Goal: Register for event/course

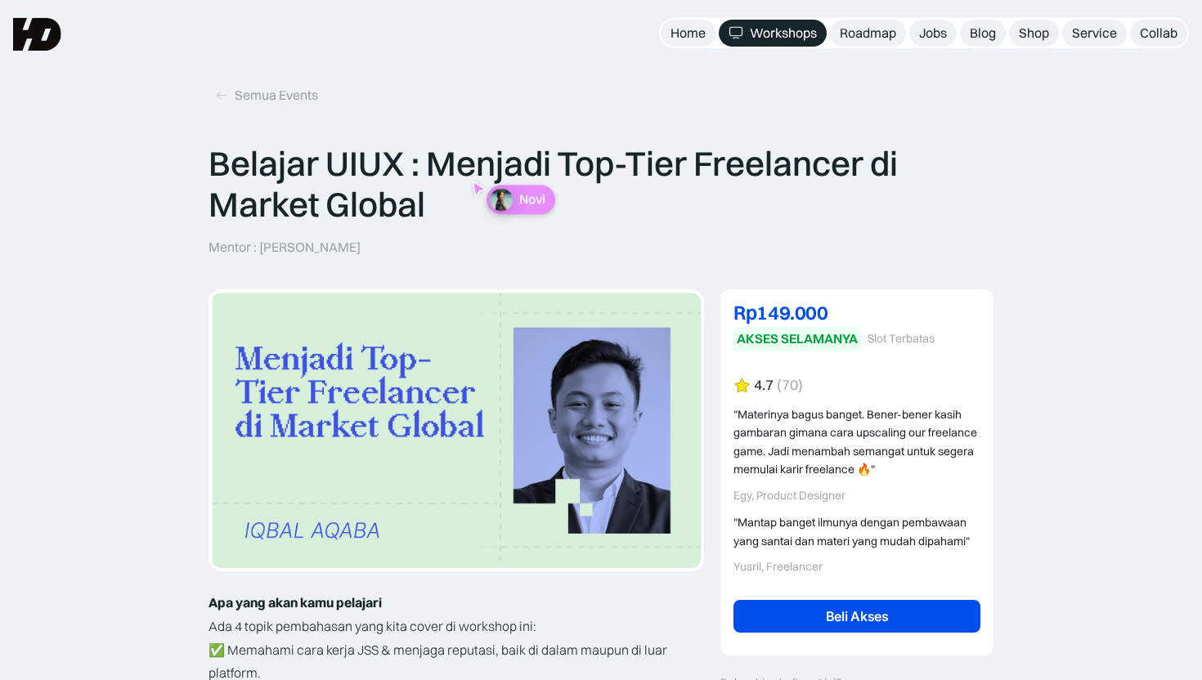
click at [780, 30] on div "Workshops" at bounding box center [783, 33] width 67 height 17
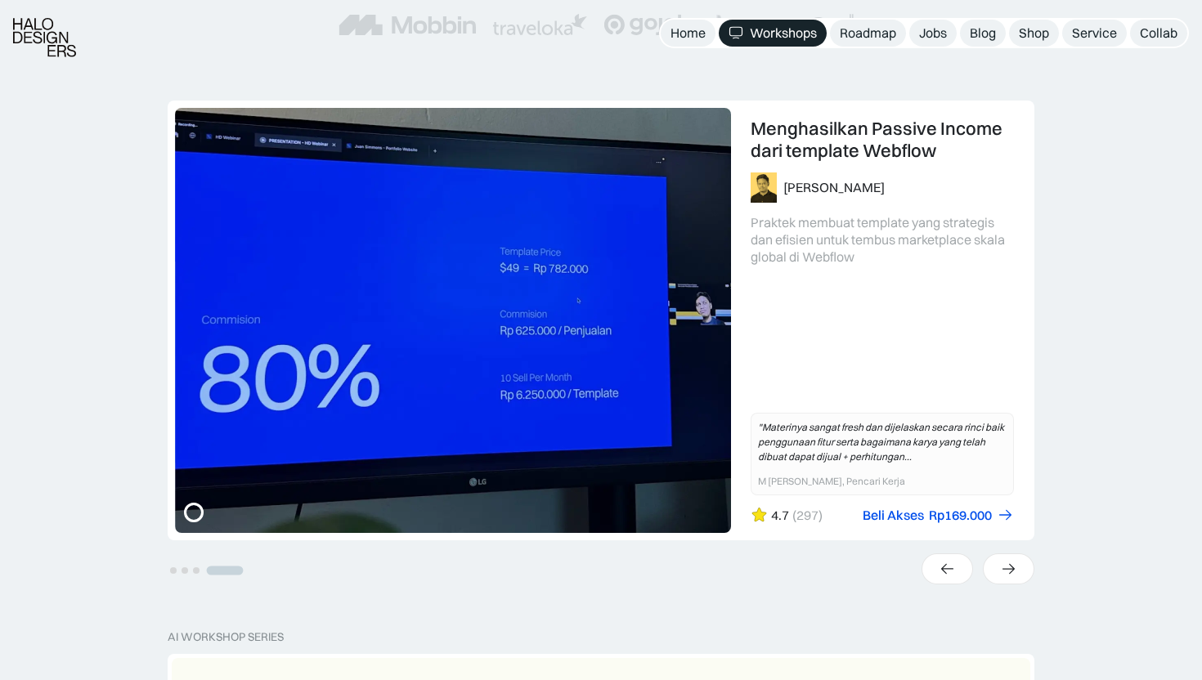
scroll to position [323, 0]
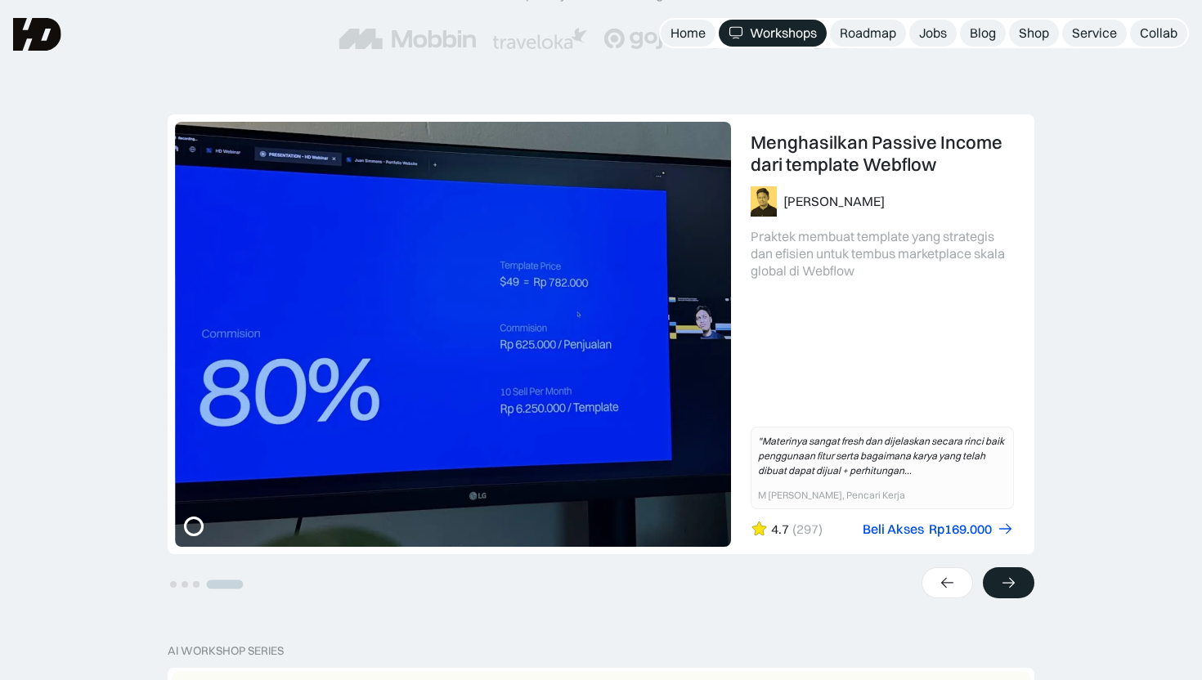
click at [1014, 571] on div at bounding box center [1007, 582] width 51 height 31
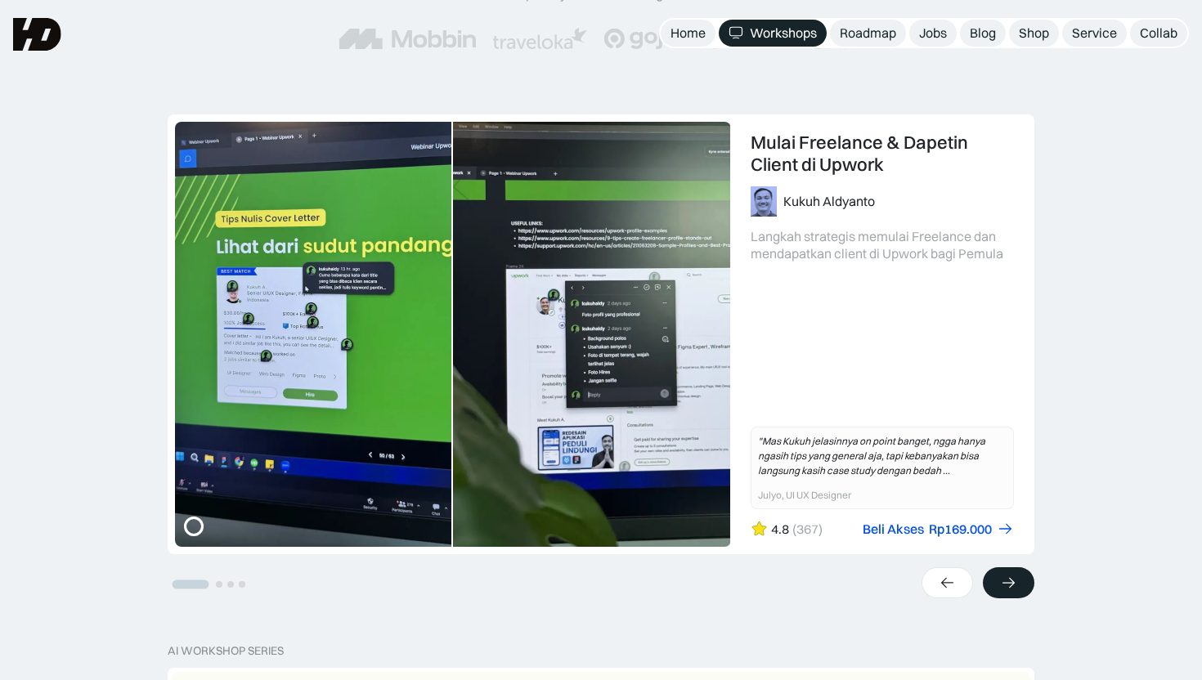
click at [1014, 571] on div at bounding box center [1007, 582] width 51 height 31
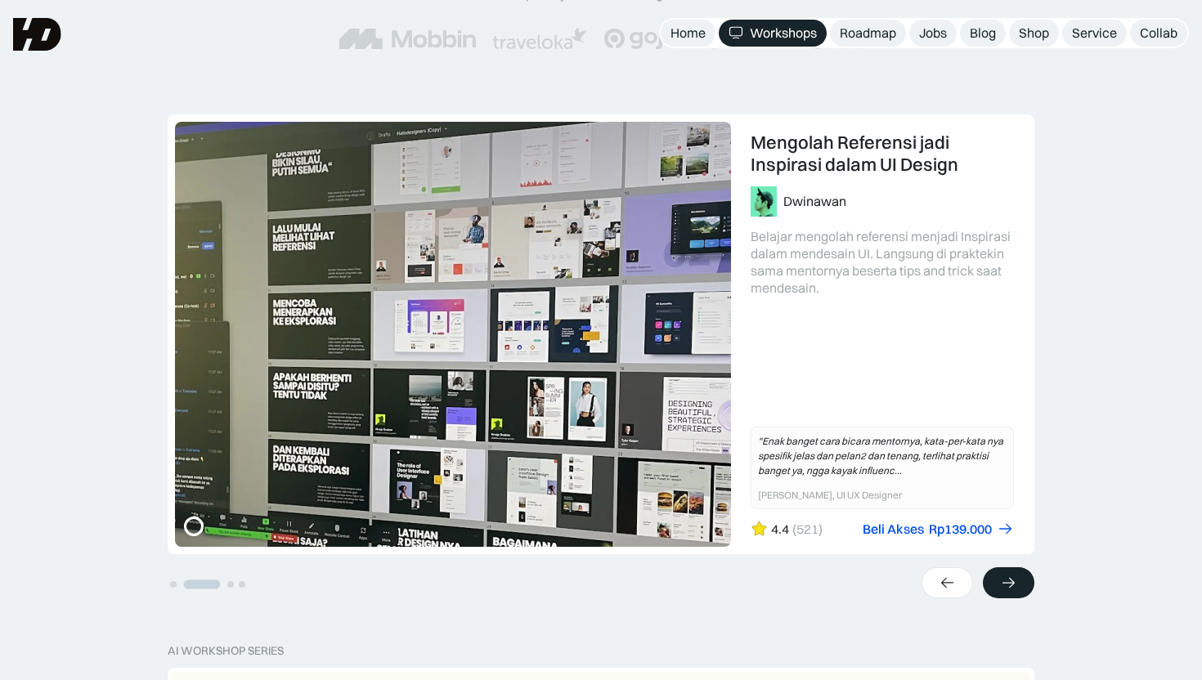
click at [1014, 571] on div at bounding box center [1007, 582] width 51 height 31
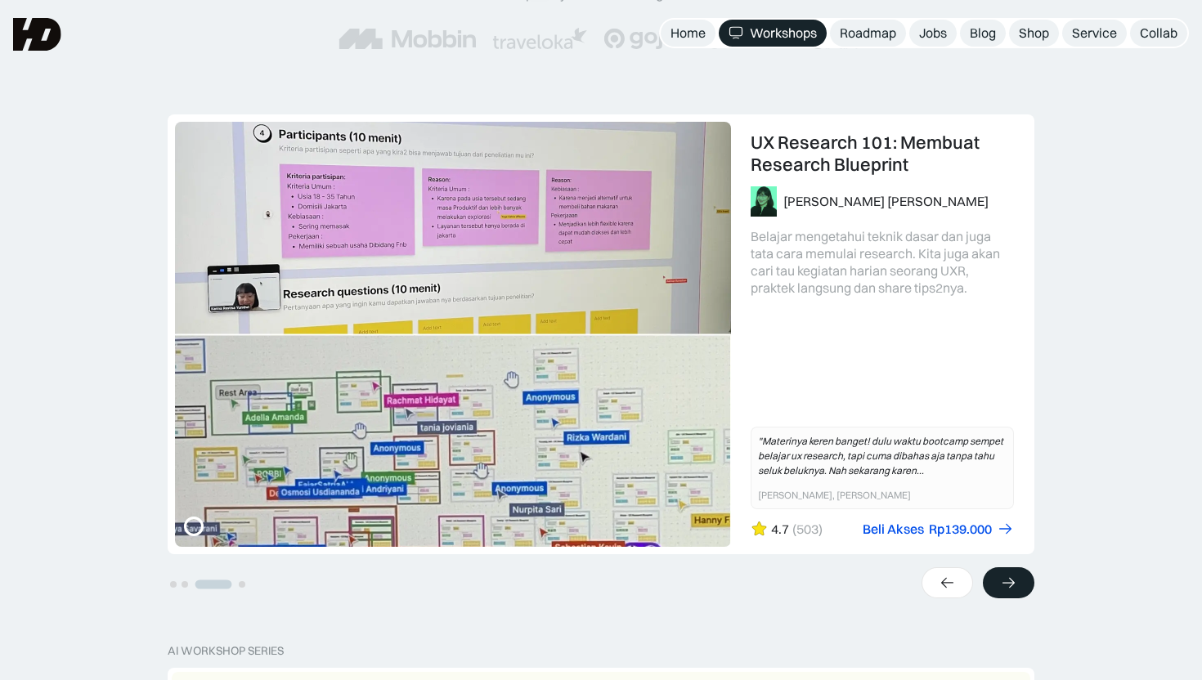
click at [1014, 571] on div at bounding box center [1007, 582] width 51 height 31
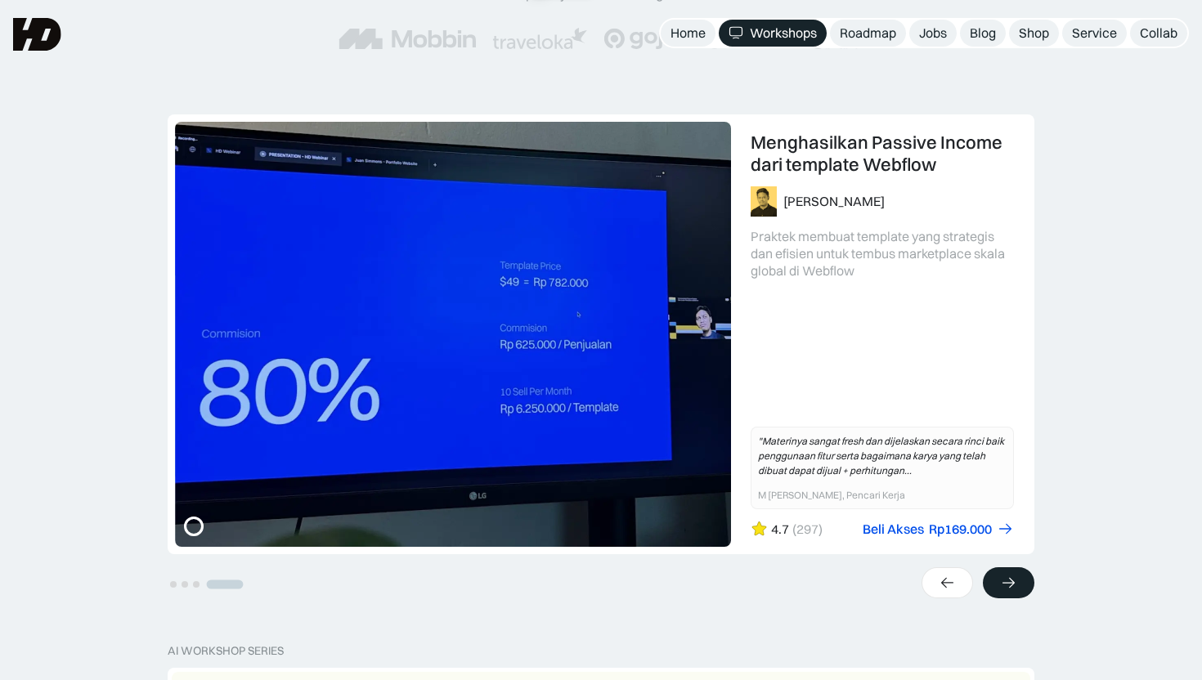
click at [1014, 571] on div at bounding box center [1007, 582] width 51 height 31
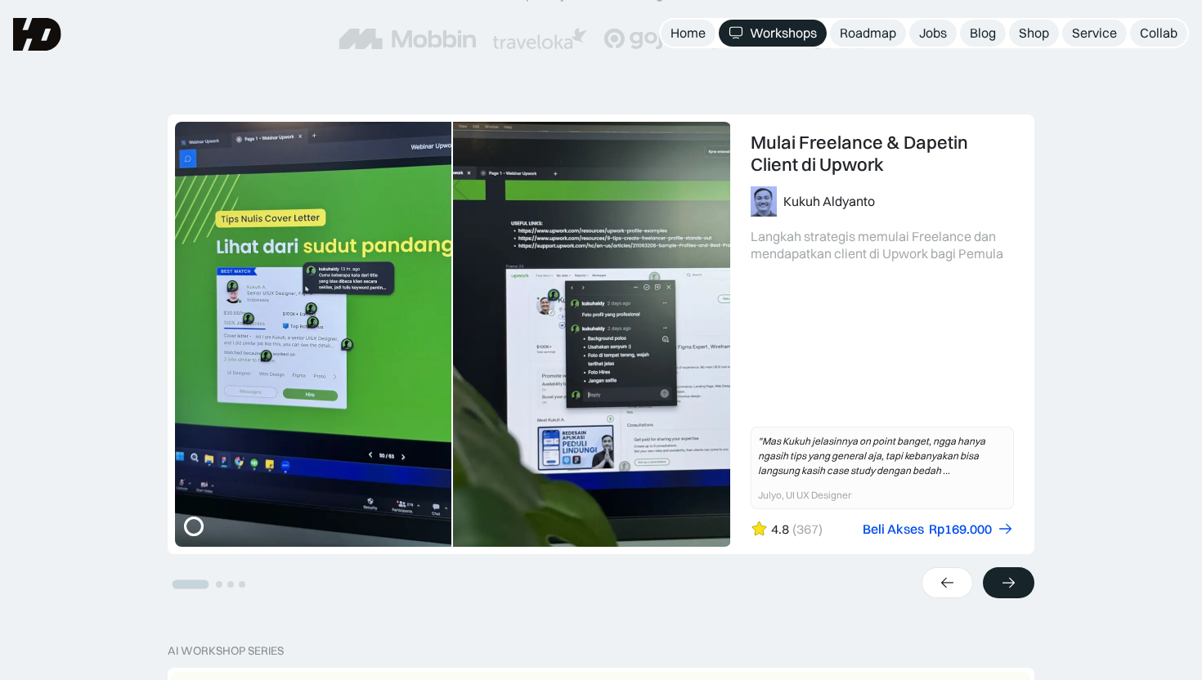
click at [1014, 571] on div at bounding box center [1007, 582] width 51 height 31
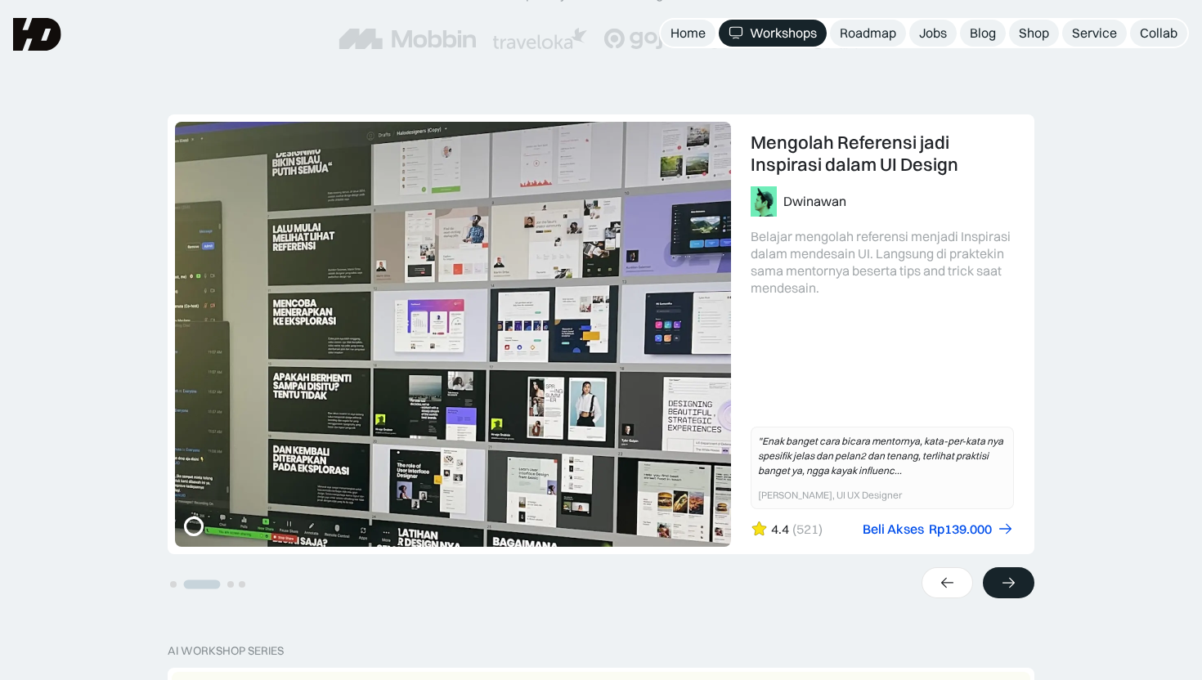
click at [1014, 571] on div at bounding box center [1007, 582] width 51 height 31
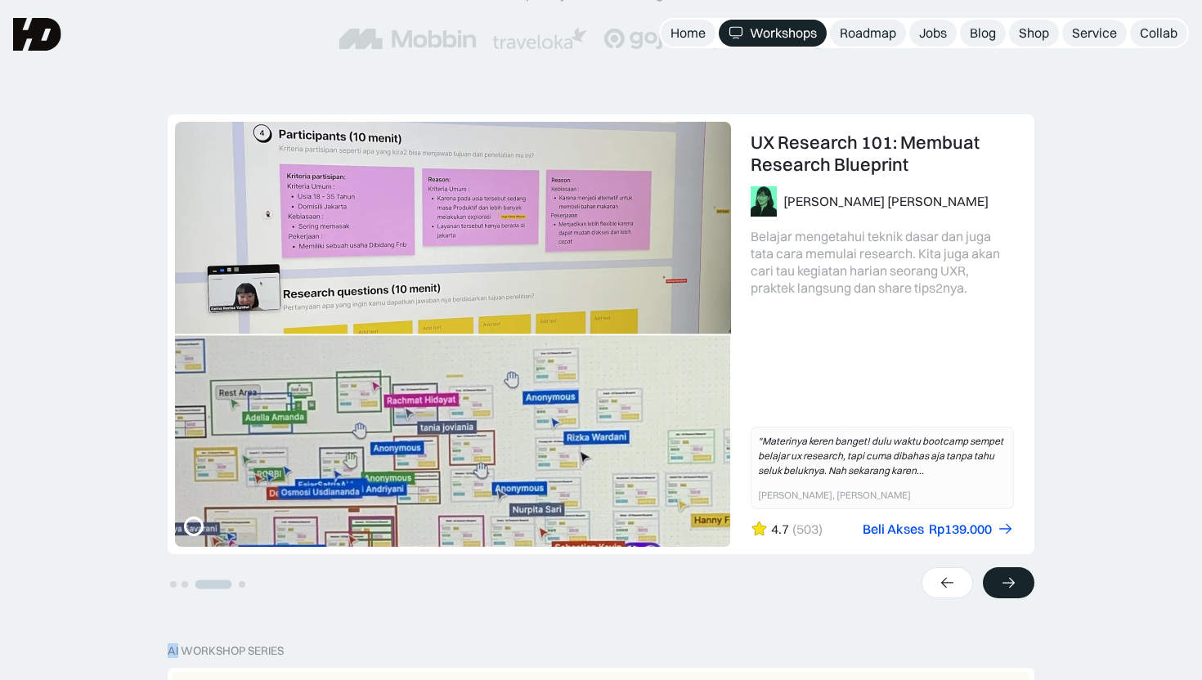
click at [1014, 571] on div at bounding box center [1007, 582] width 51 height 31
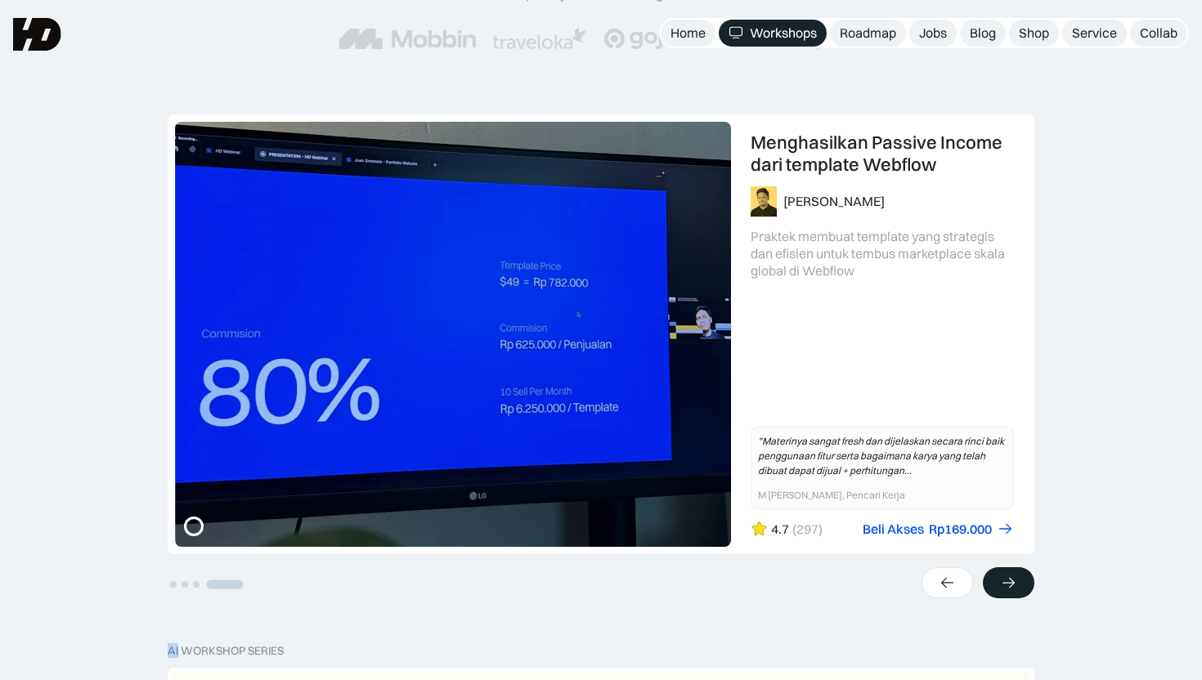
click at [1007, 582] on icon at bounding box center [1008, 583] width 17 height 16
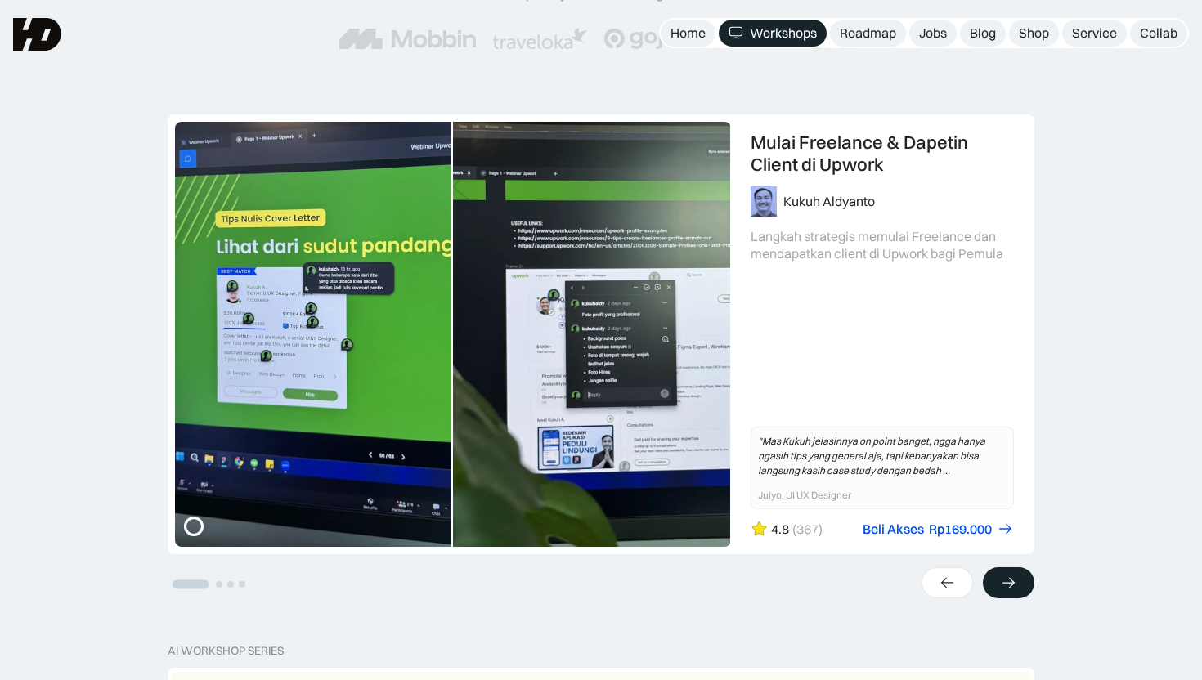
click at [1007, 582] on icon at bounding box center [1008, 583] width 17 height 16
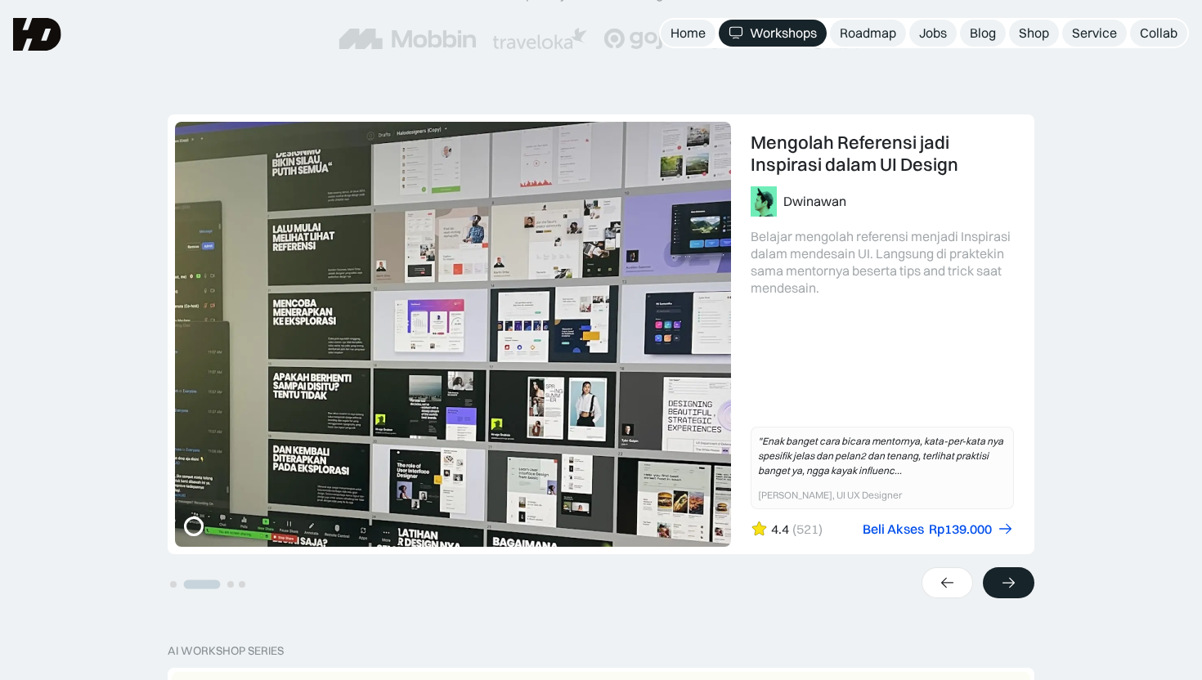
click at [1007, 582] on icon at bounding box center [1008, 583] width 17 height 16
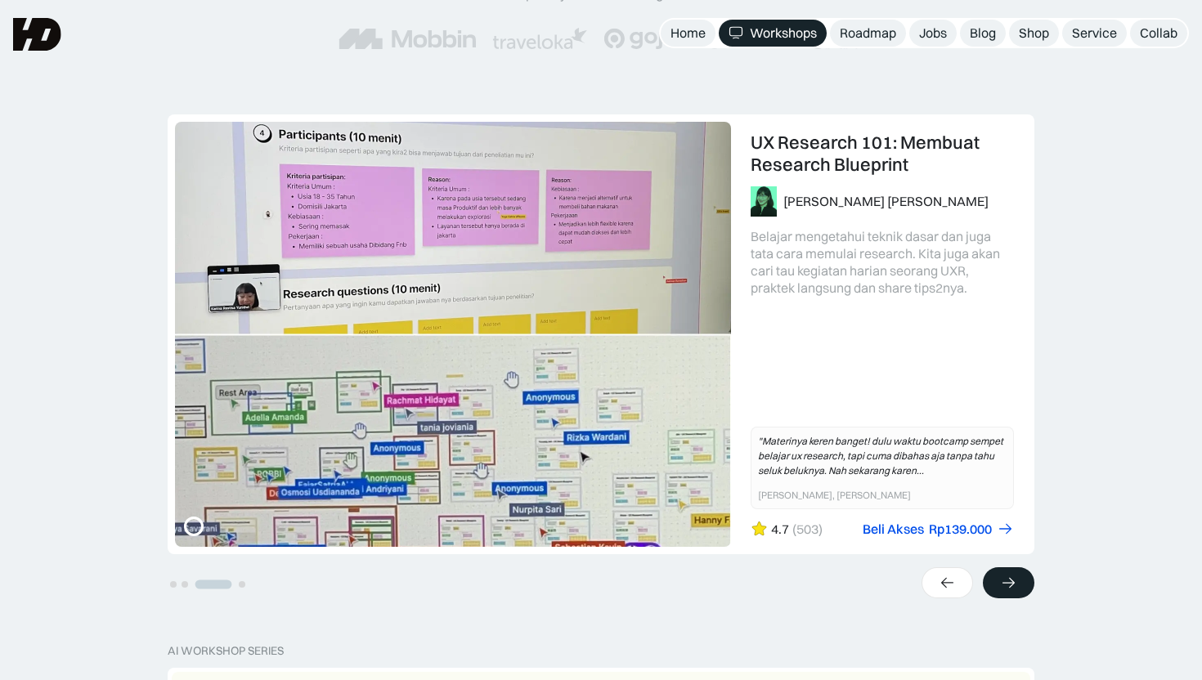
click at [1007, 582] on icon at bounding box center [1008, 583] width 17 height 16
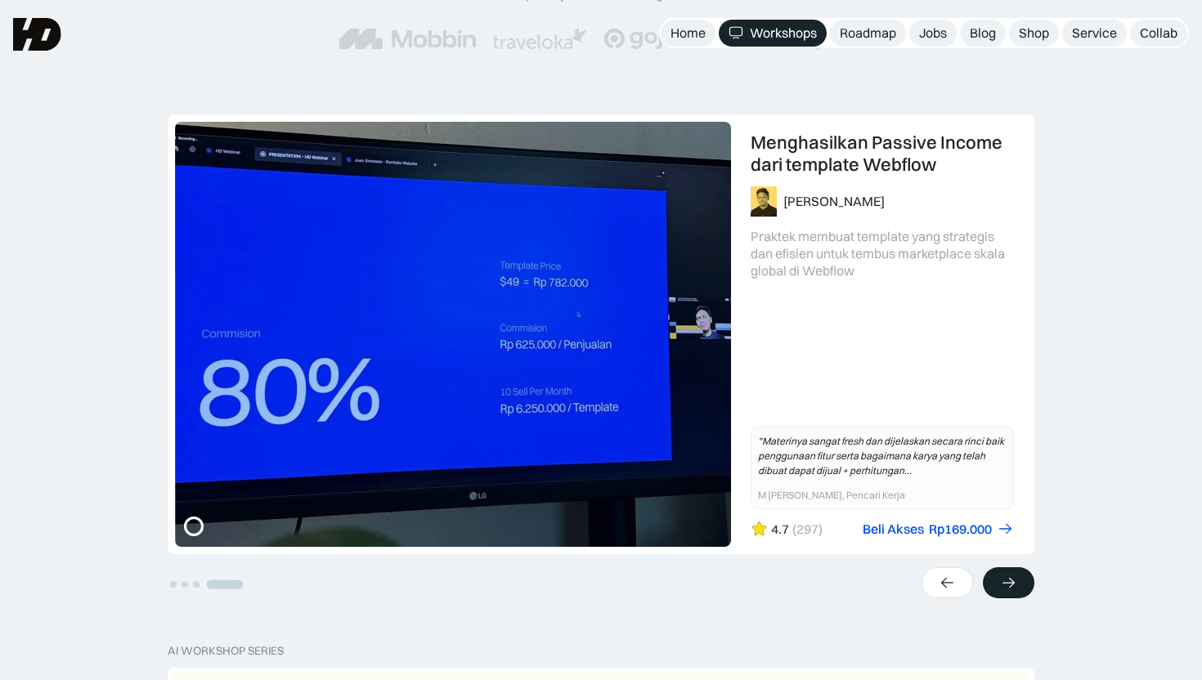
click at [1007, 582] on icon at bounding box center [1008, 583] width 17 height 16
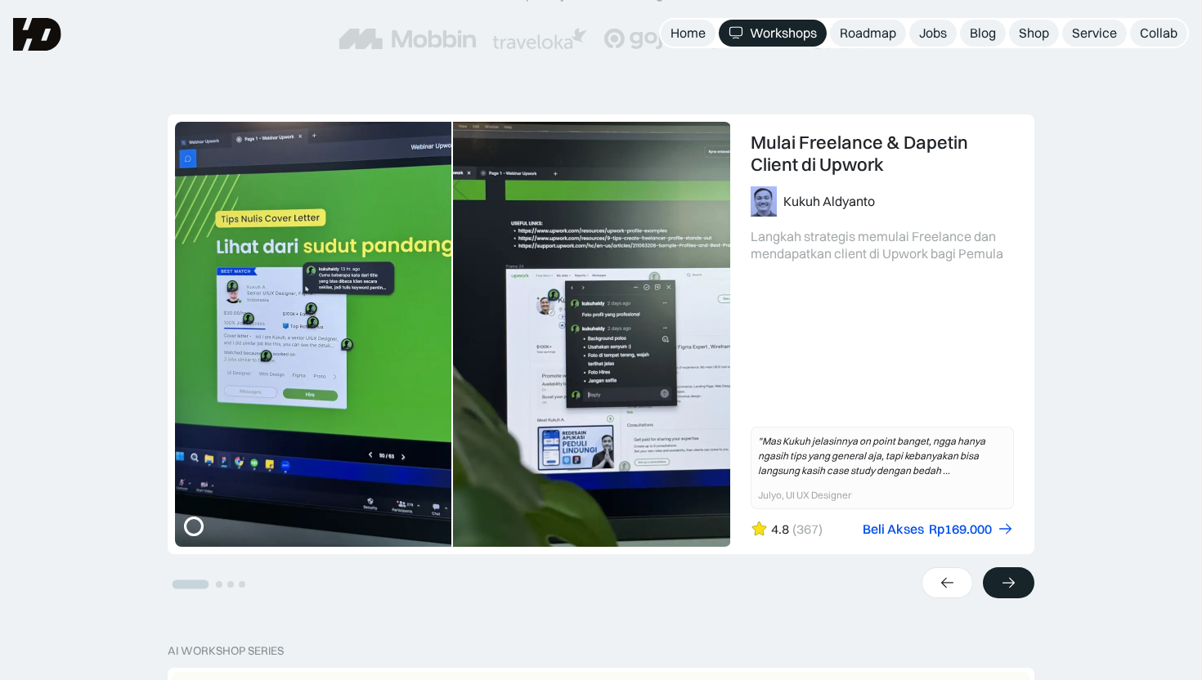
click at [1007, 582] on icon at bounding box center [1008, 583] width 17 height 16
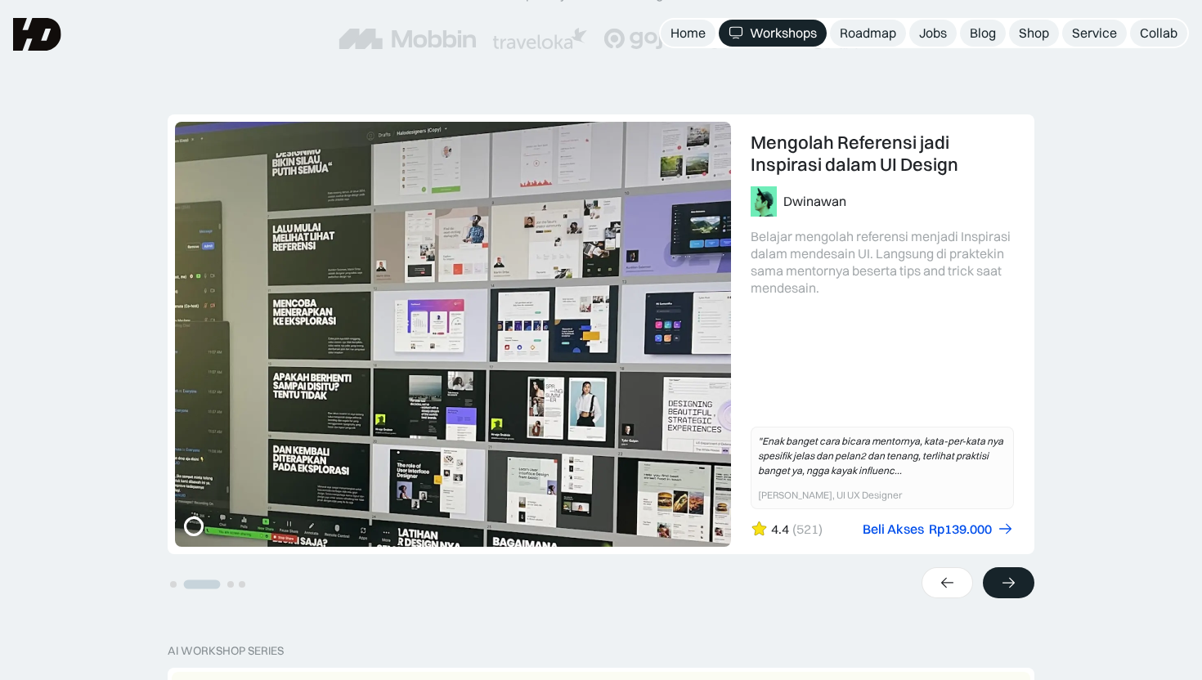
click at [1007, 582] on icon at bounding box center [1008, 583] width 17 height 16
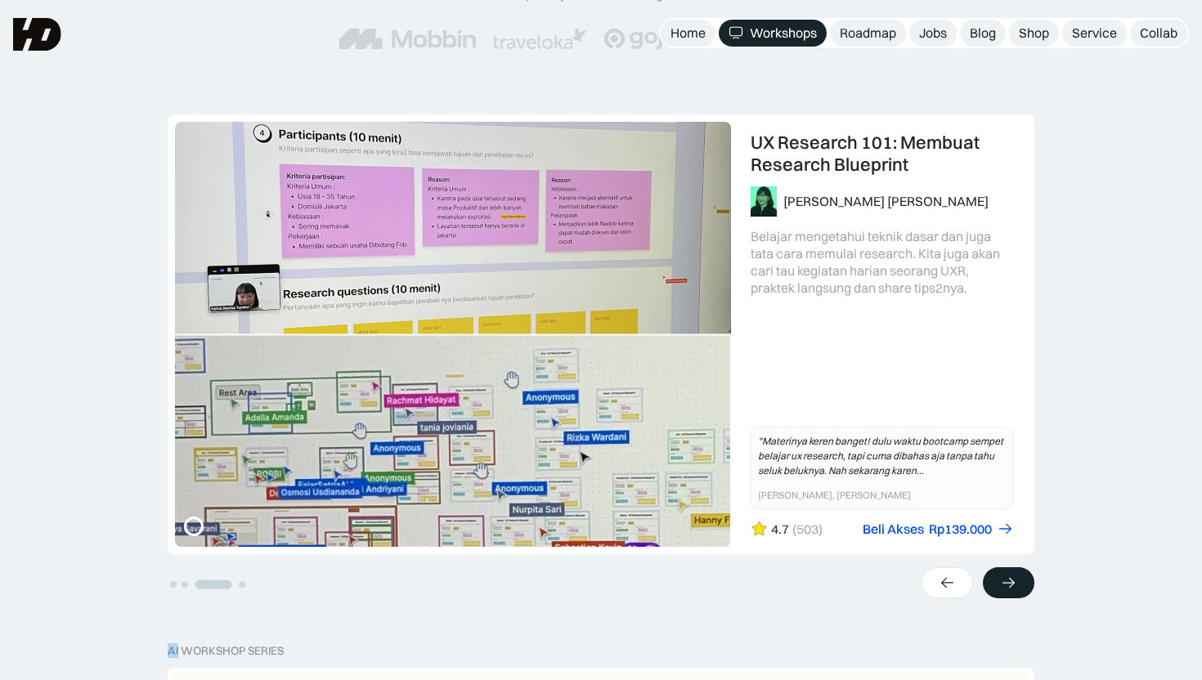
click at [1007, 582] on icon at bounding box center [1008, 583] width 17 height 16
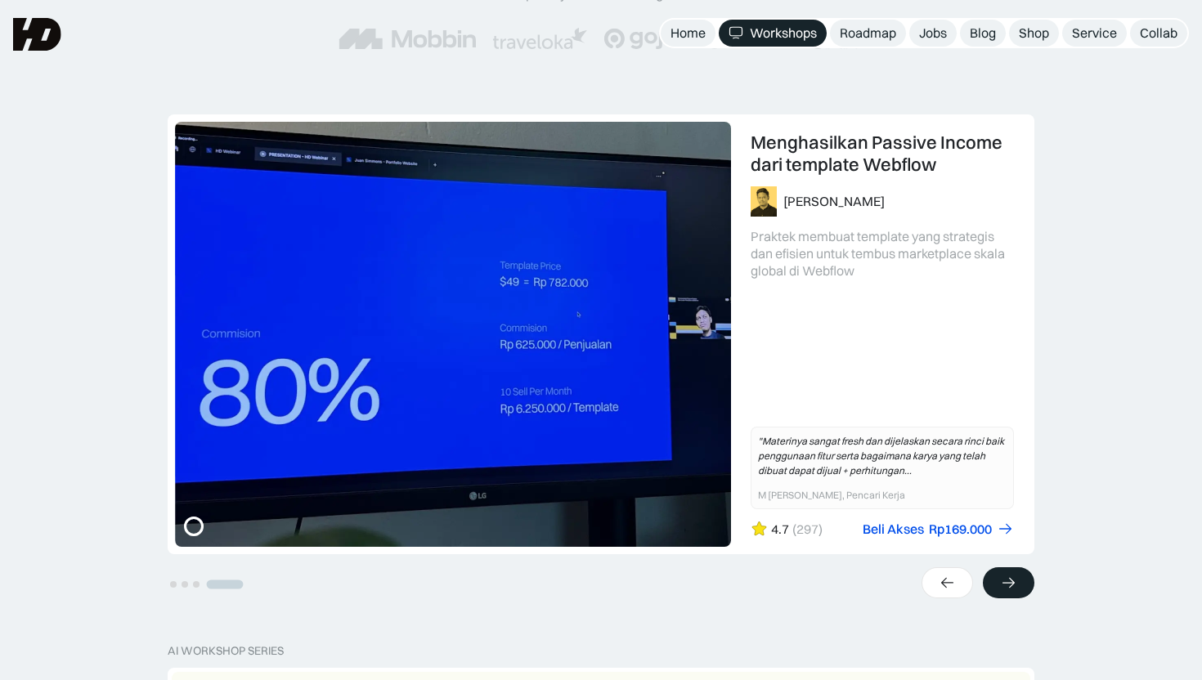
click at [1007, 582] on icon at bounding box center [1008, 583] width 17 height 16
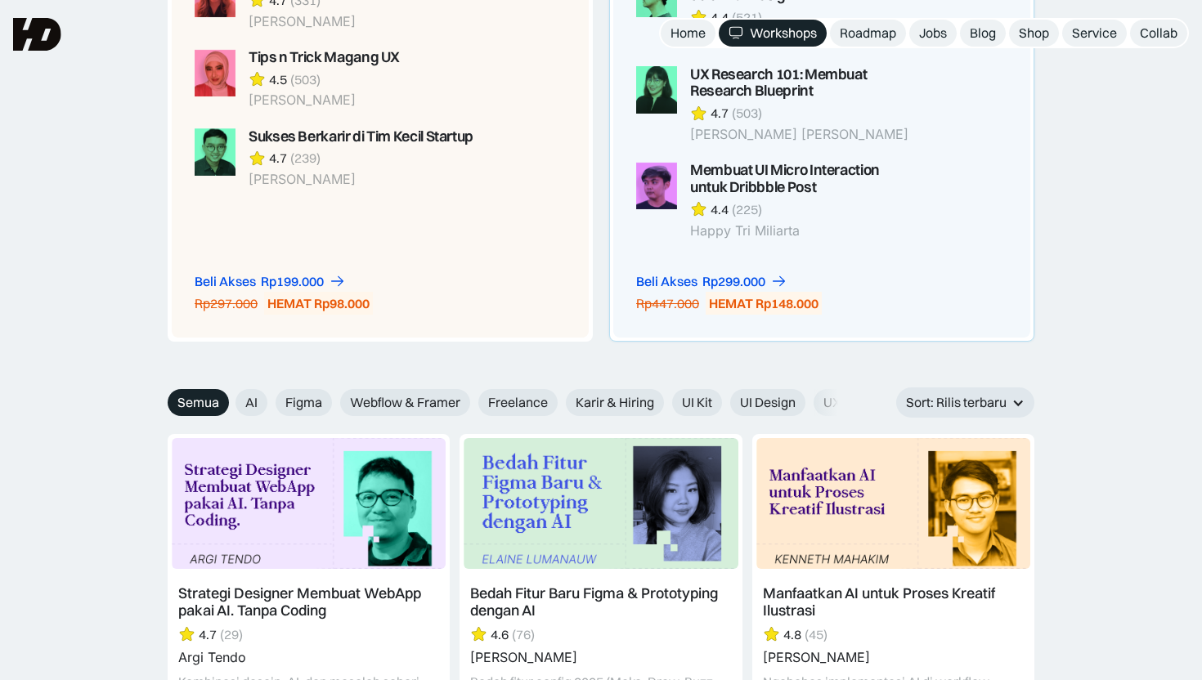
scroll to position [1405, 0]
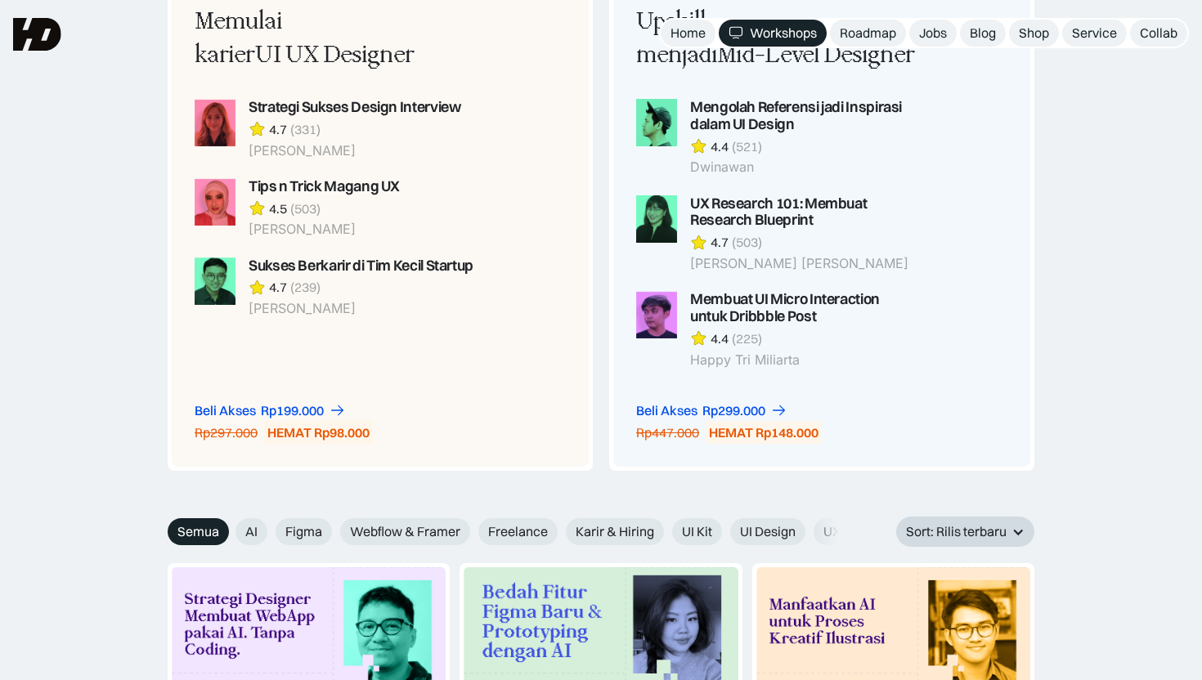
click at [1017, 527] on div at bounding box center [1017, 532] width 13 height 13
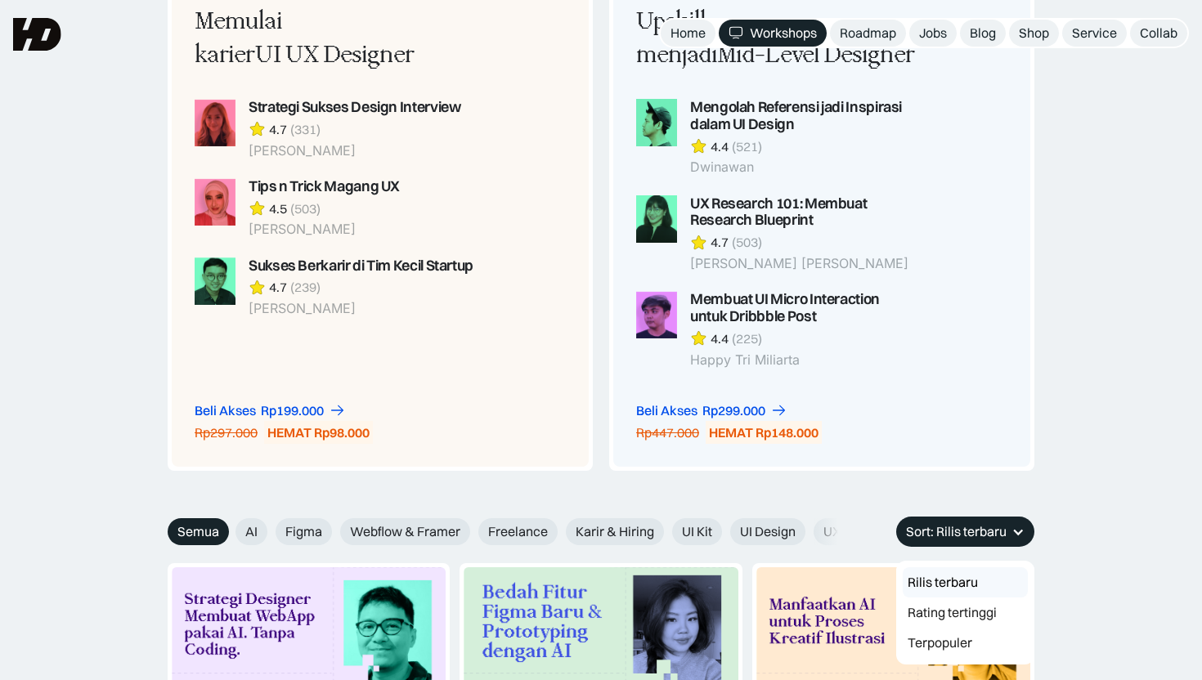
click at [1017, 527] on div at bounding box center [1017, 532] width 13 height 13
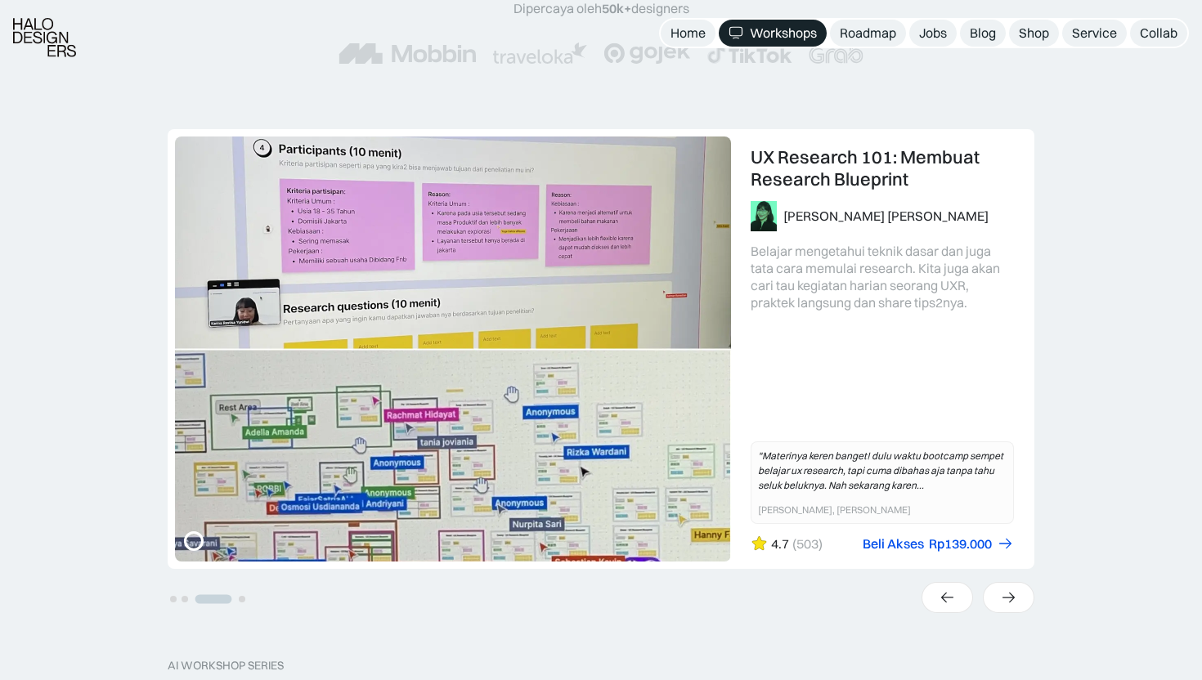
scroll to position [310, 0]
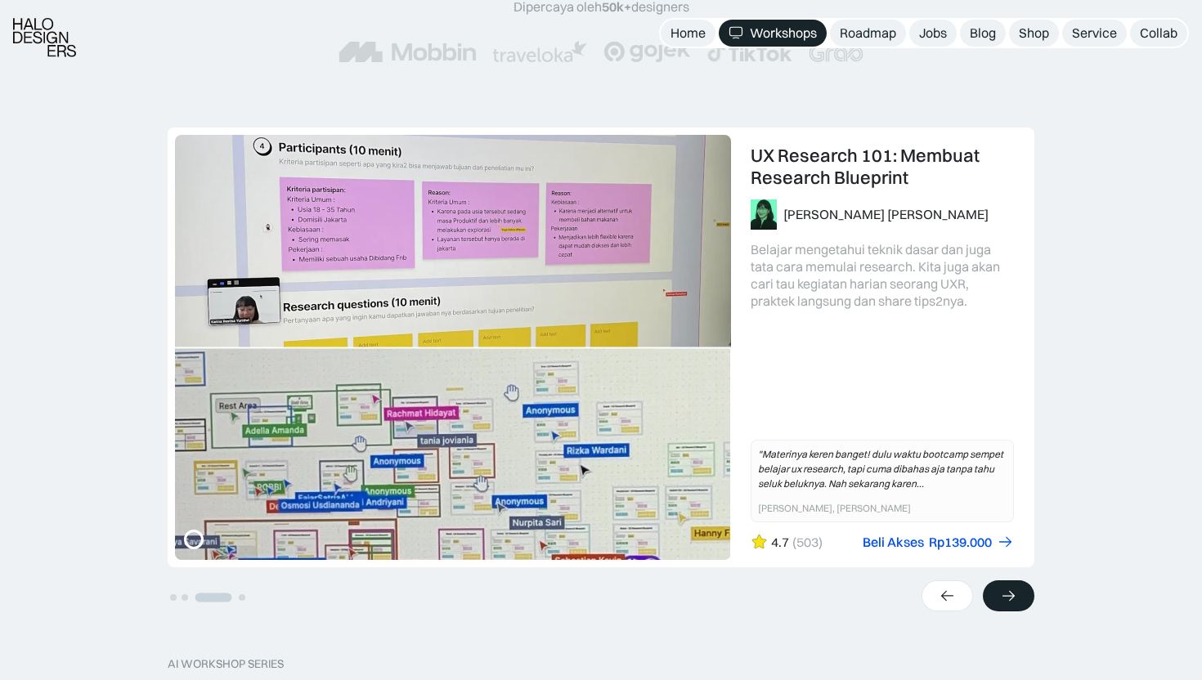
click at [1000, 597] on icon at bounding box center [1008, 596] width 17 height 16
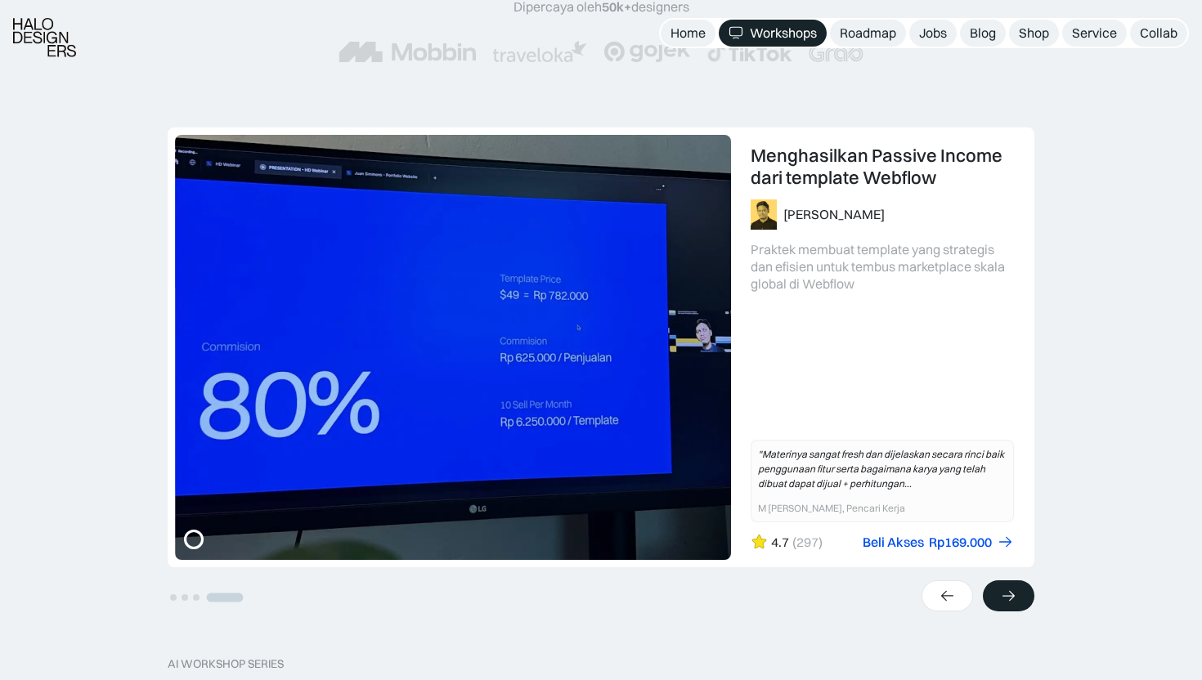
click at [1000, 597] on icon at bounding box center [1008, 596] width 17 height 16
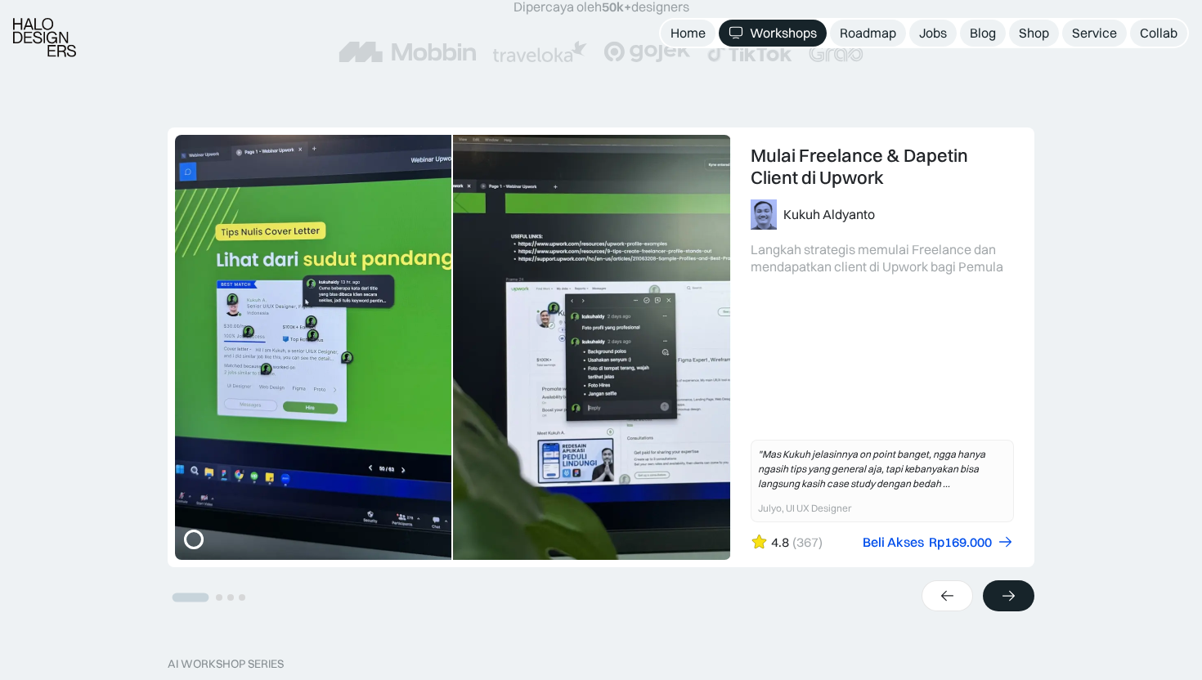
click at [1000, 597] on icon at bounding box center [1008, 596] width 17 height 16
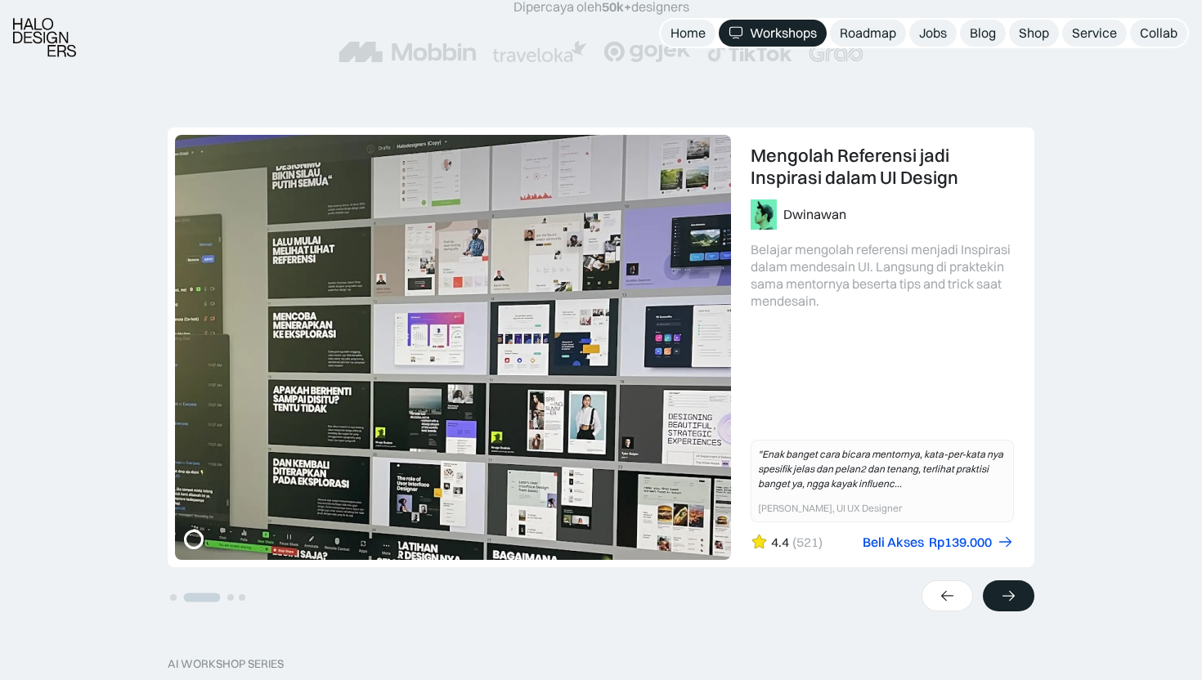
click at [1000, 597] on icon at bounding box center [1008, 596] width 17 height 16
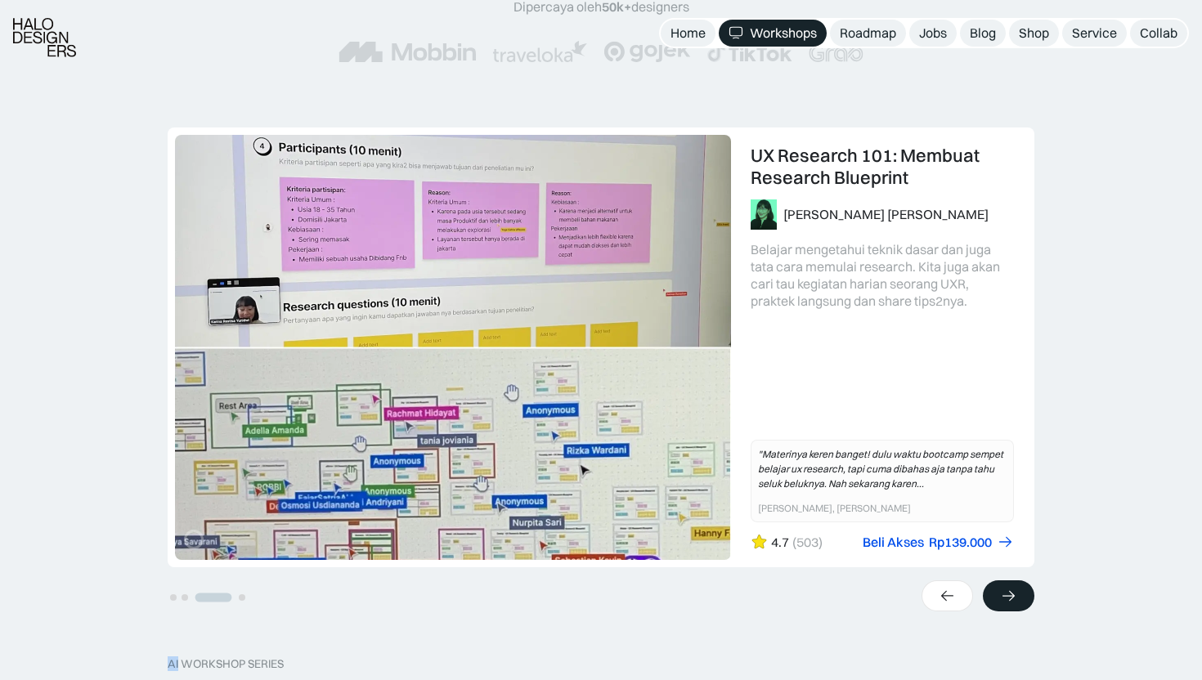
click at [1000, 597] on icon at bounding box center [1008, 596] width 17 height 16
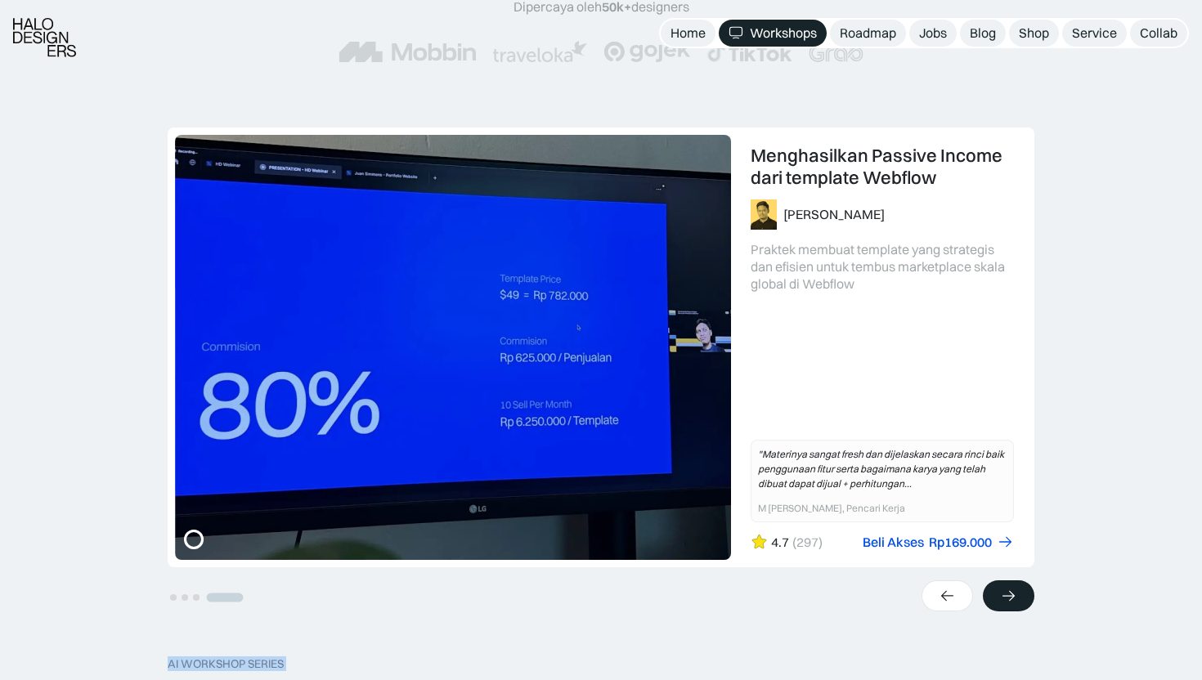
click at [1000, 597] on icon at bounding box center [1008, 596] width 17 height 16
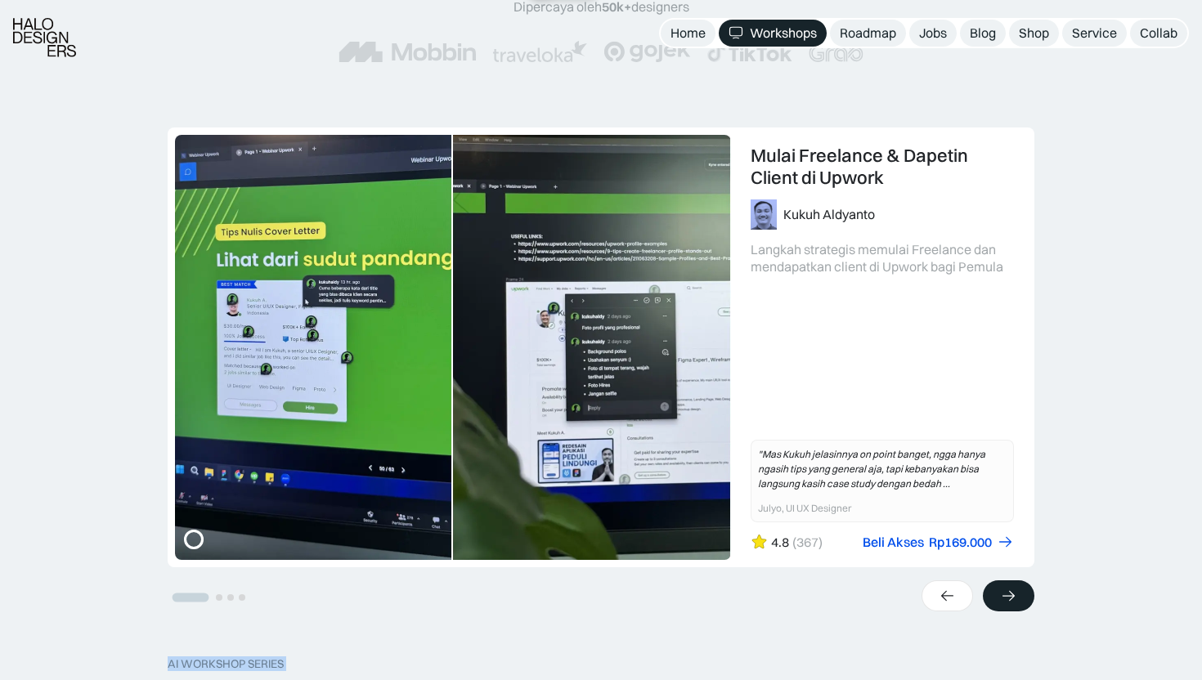
click at [1000, 597] on icon at bounding box center [1008, 596] width 17 height 16
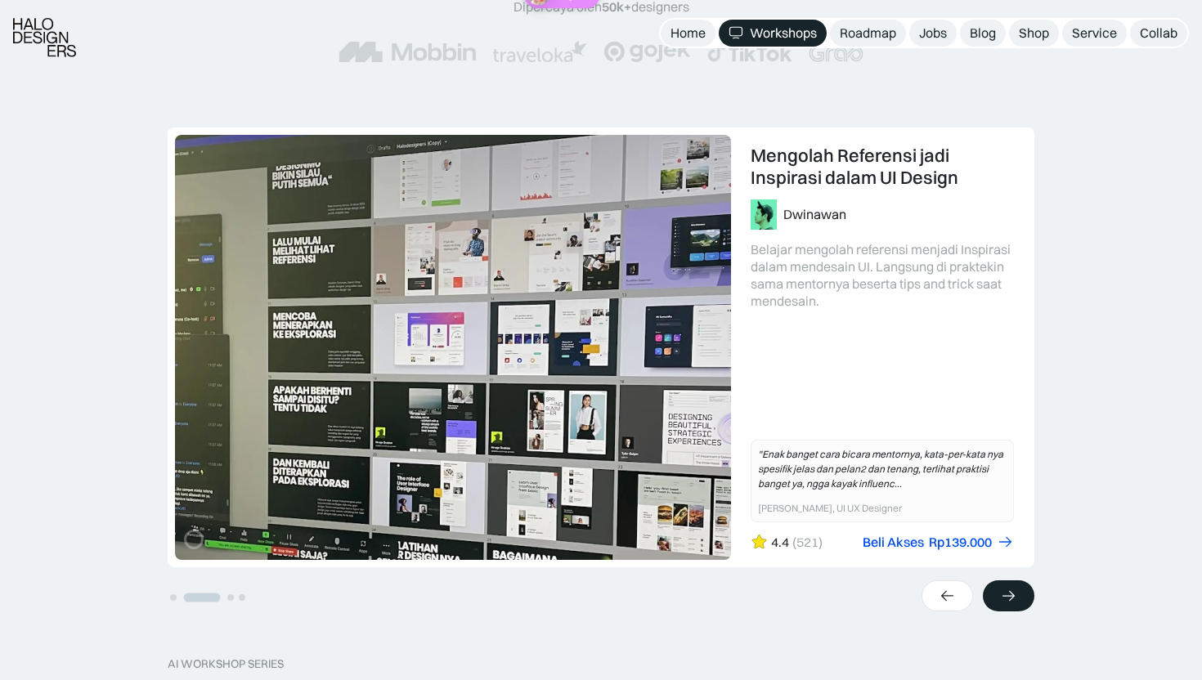
click at [1000, 597] on icon at bounding box center [1008, 596] width 17 height 16
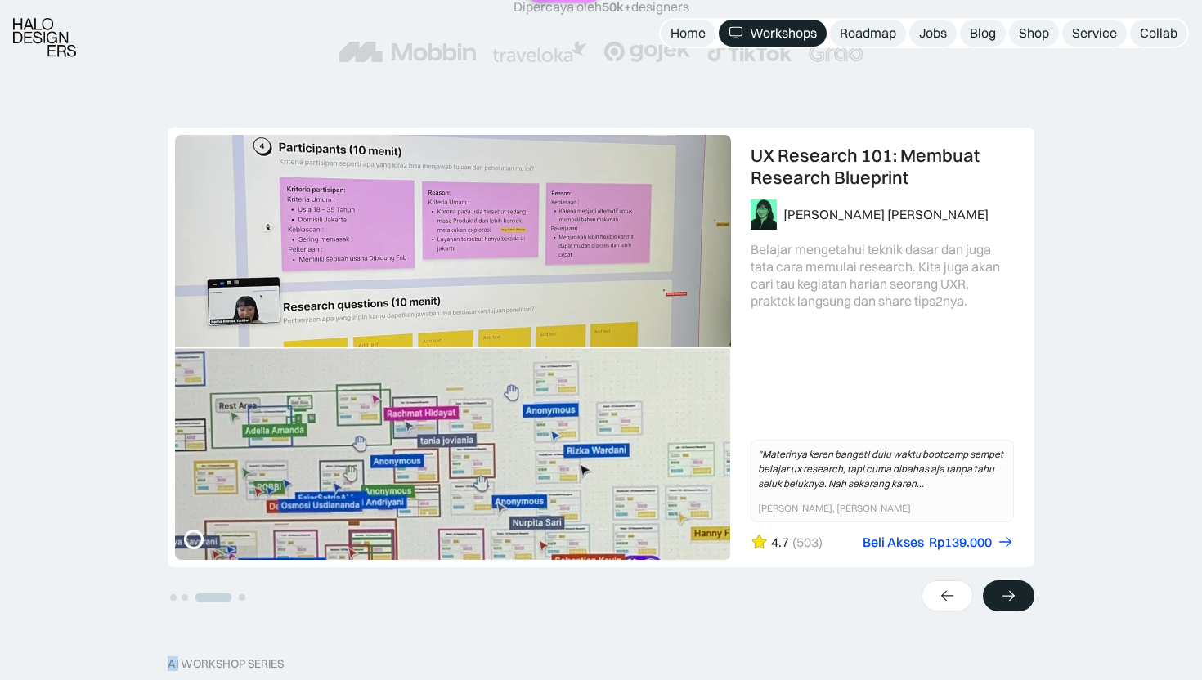
click at [1000, 597] on icon at bounding box center [1008, 596] width 17 height 16
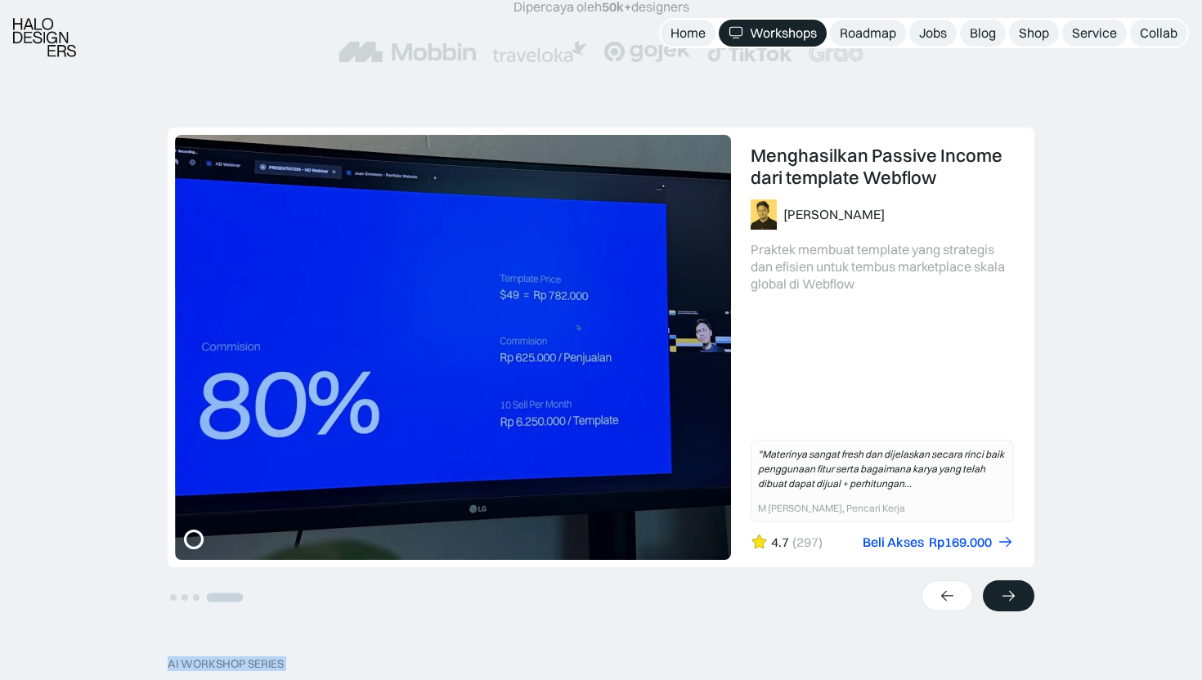
click at [1000, 597] on icon at bounding box center [1008, 596] width 17 height 16
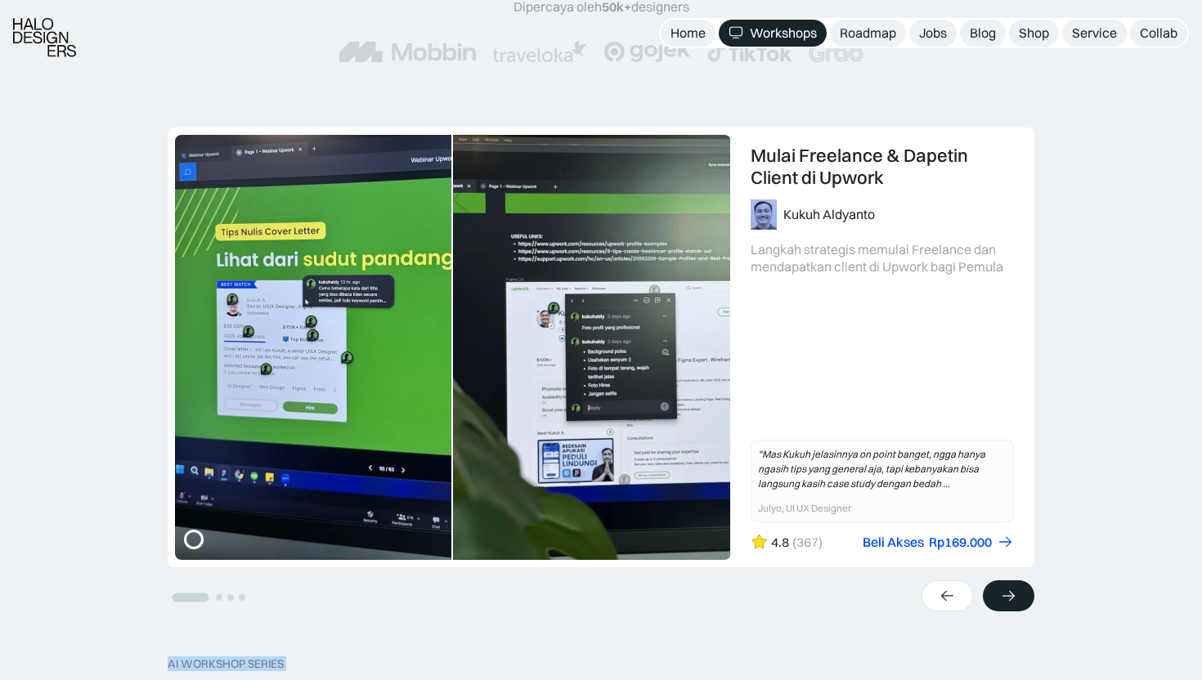
click at [1000, 597] on icon at bounding box center [1008, 596] width 17 height 16
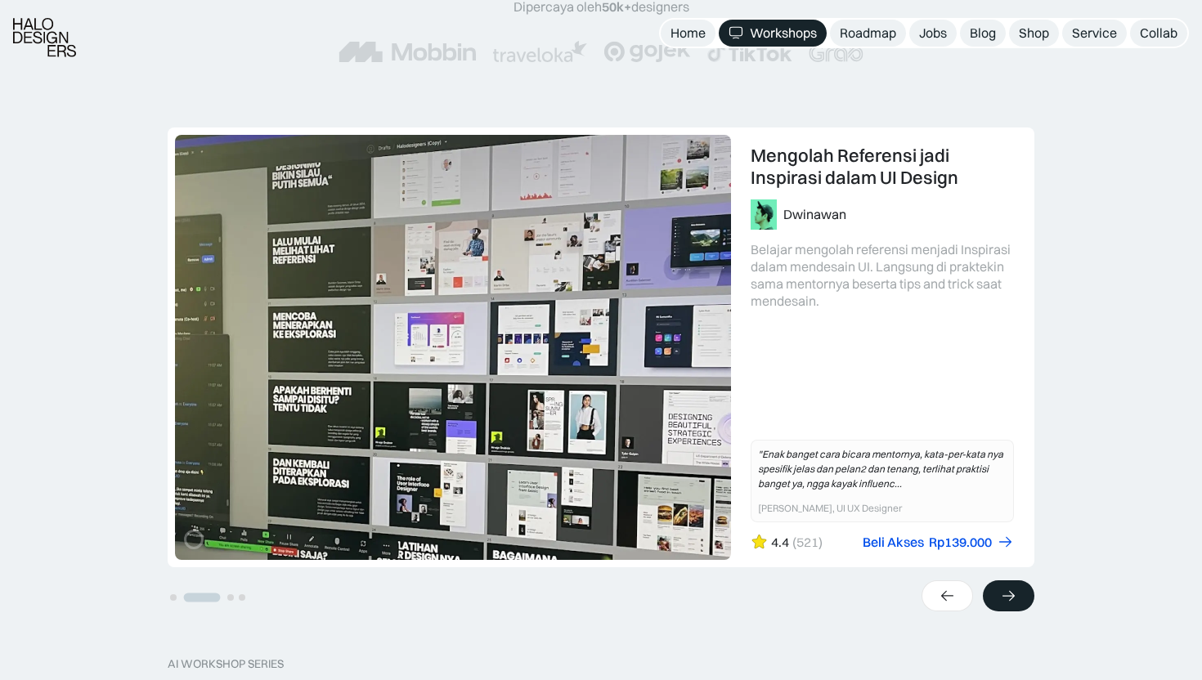
click at [1000, 597] on icon at bounding box center [1008, 596] width 17 height 16
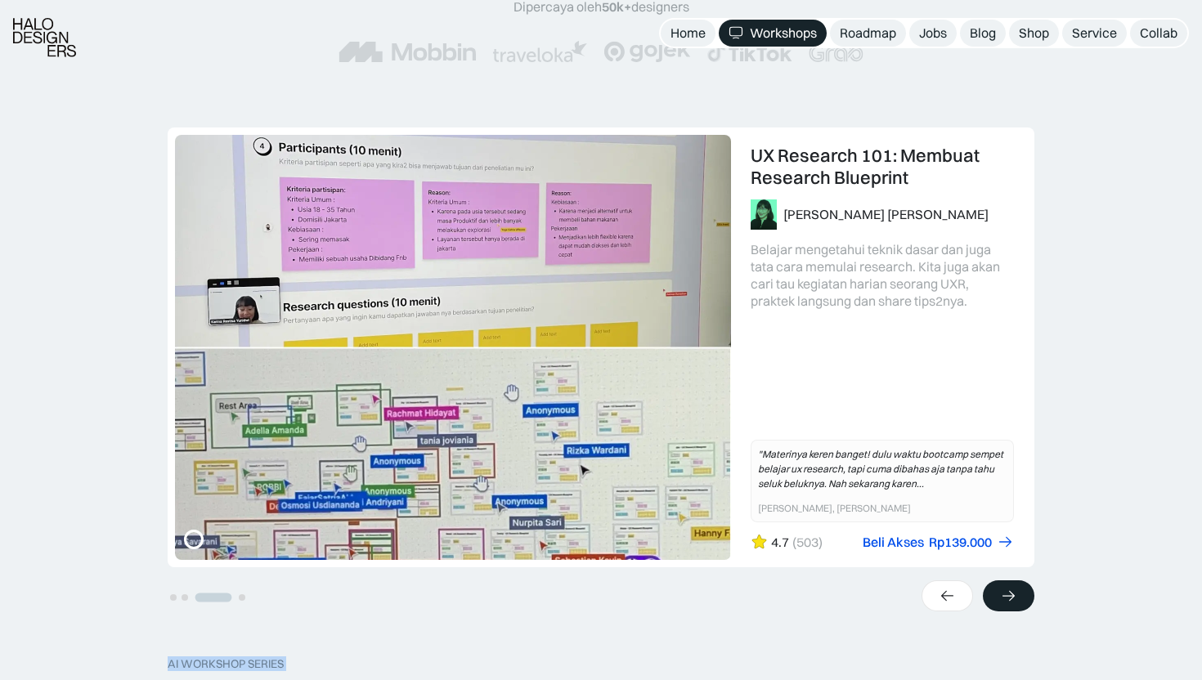
click at [1000, 597] on icon at bounding box center [1008, 596] width 17 height 16
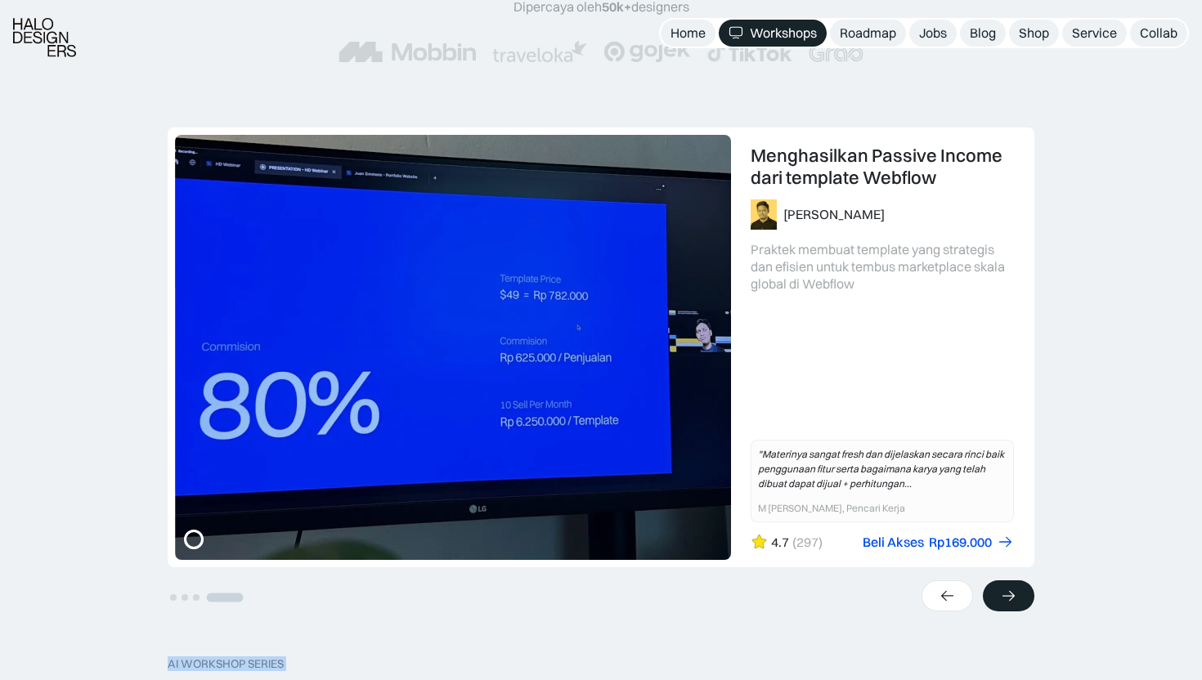
click at [1000, 597] on icon at bounding box center [1008, 596] width 17 height 16
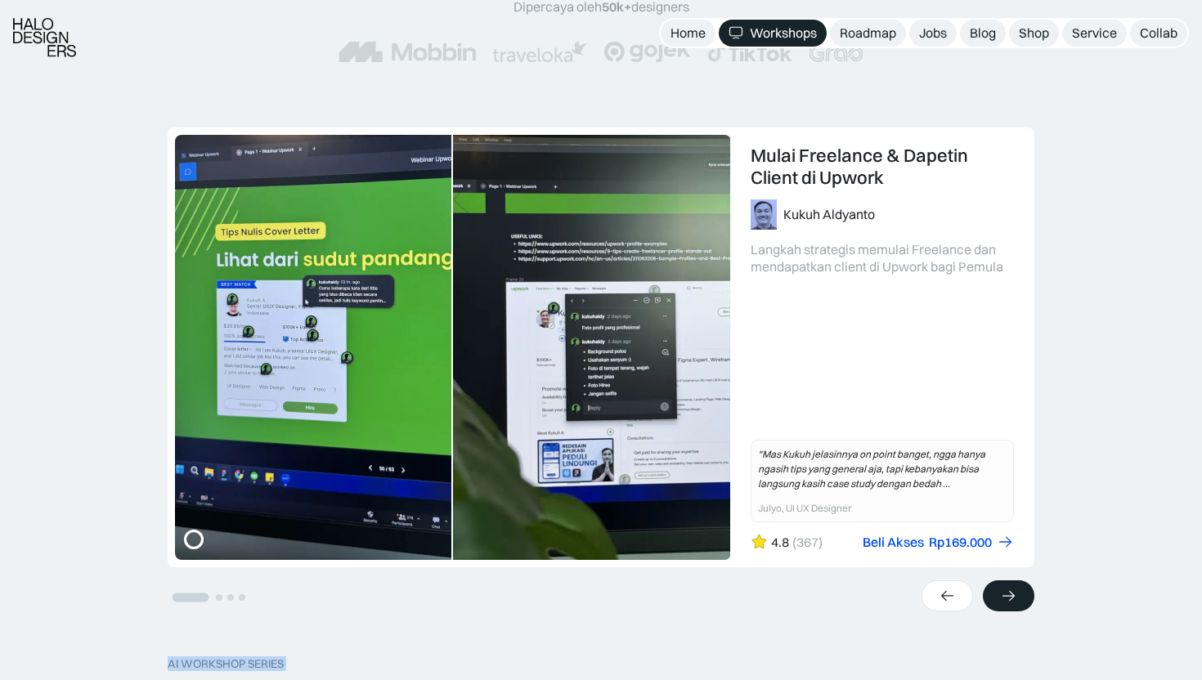
click at [1000, 597] on icon at bounding box center [1008, 596] width 17 height 16
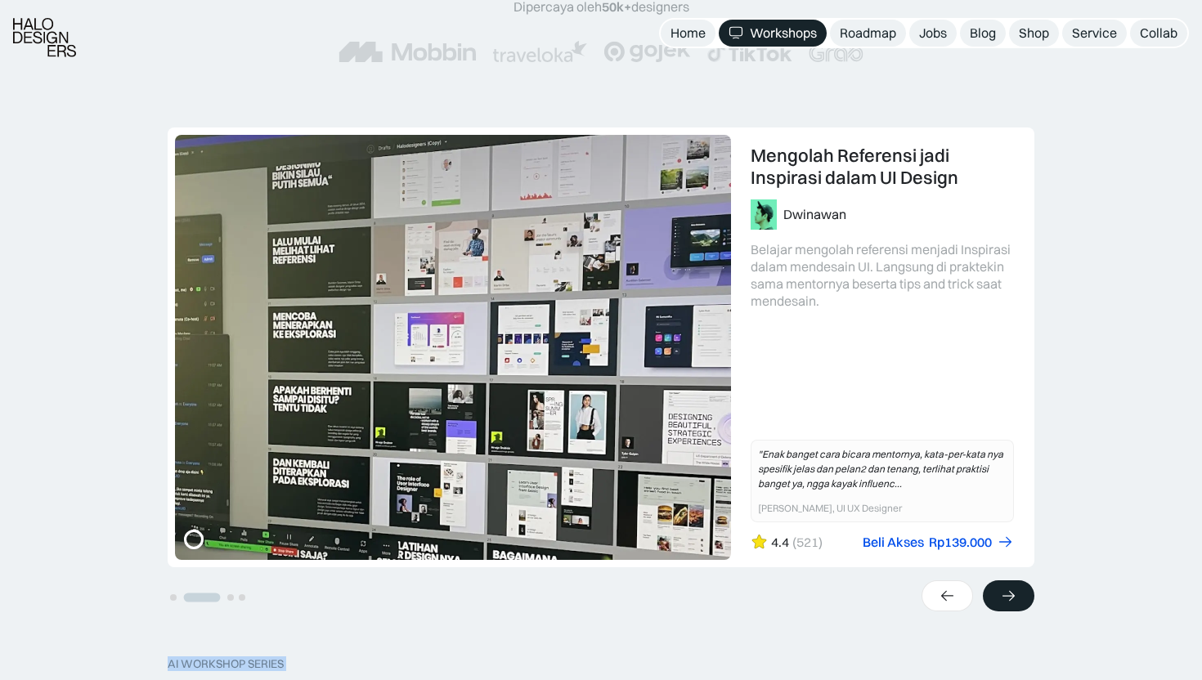
click at [1000, 597] on icon at bounding box center [1008, 596] width 17 height 16
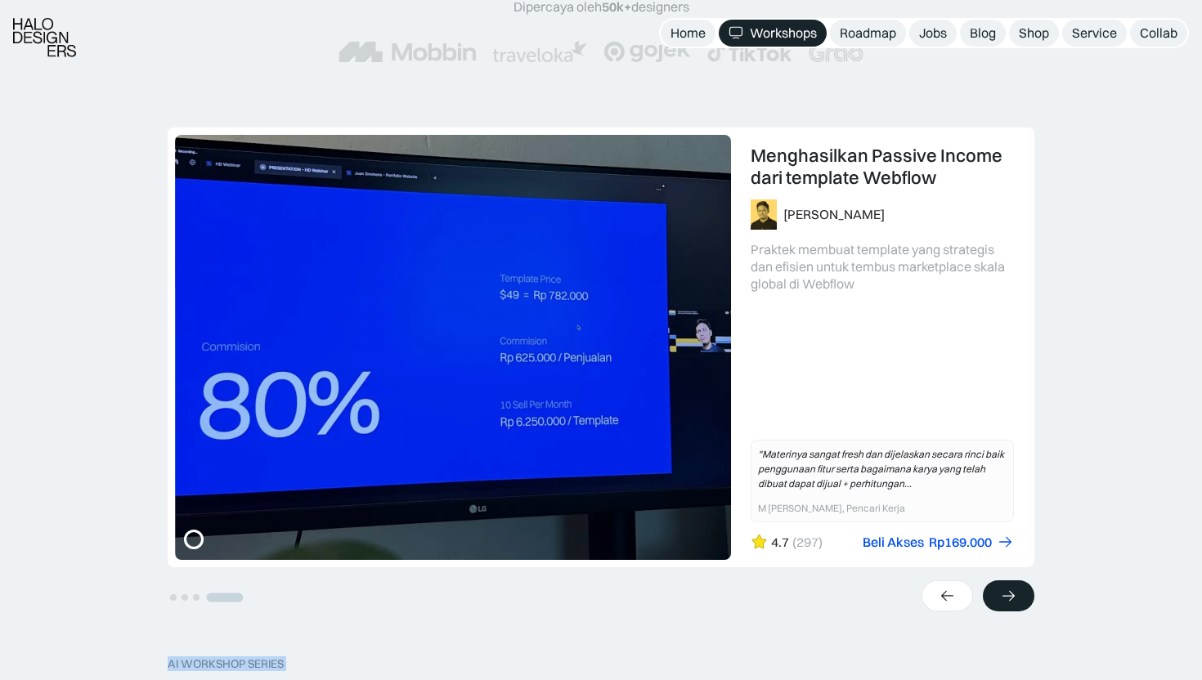
click at [1000, 597] on icon at bounding box center [1008, 596] width 17 height 16
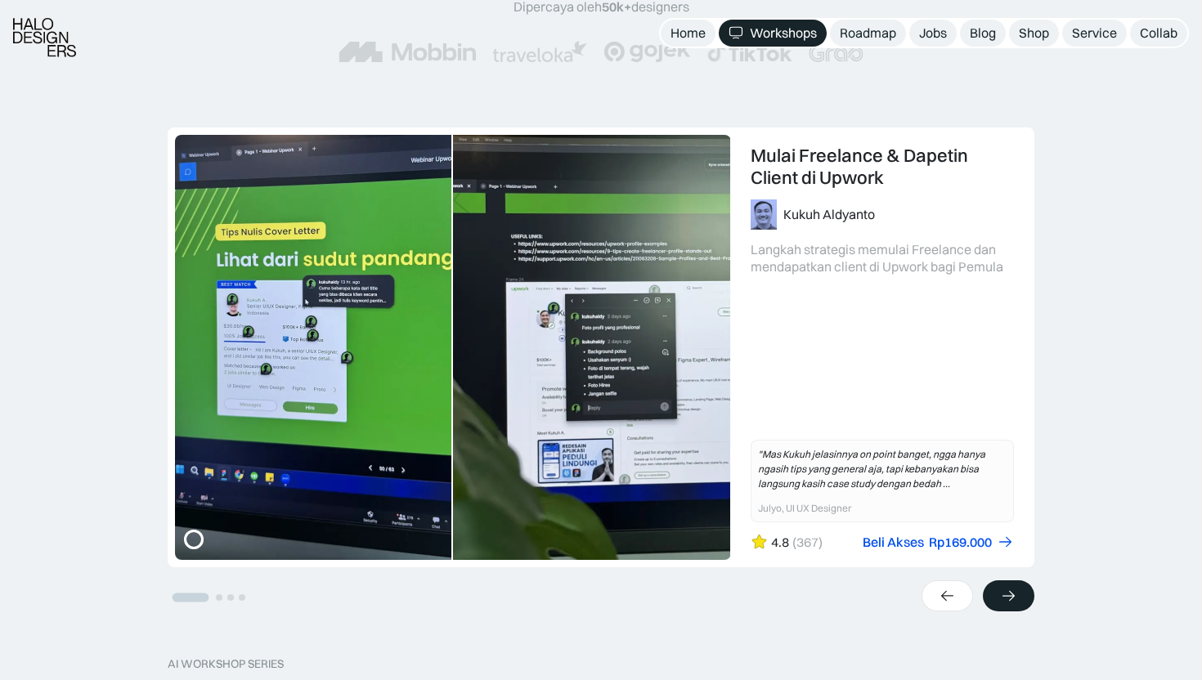
click at [1000, 597] on icon at bounding box center [1008, 596] width 17 height 16
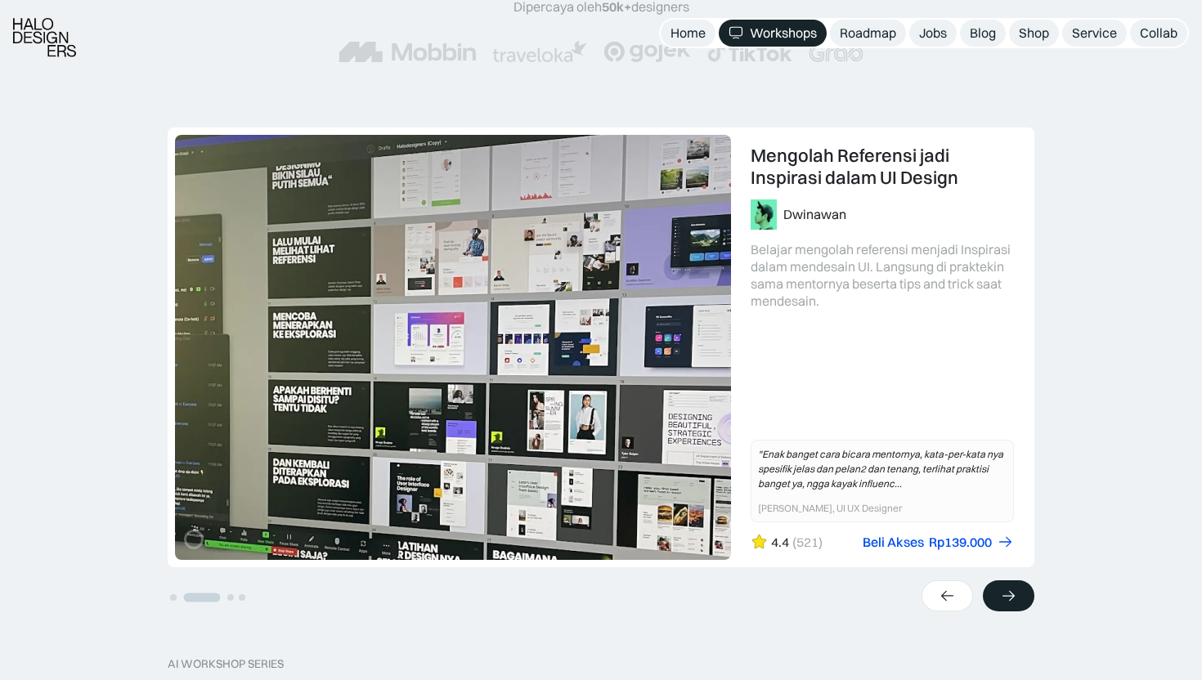
click at [1000, 597] on icon at bounding box center [1008, 596] width 17 height 16
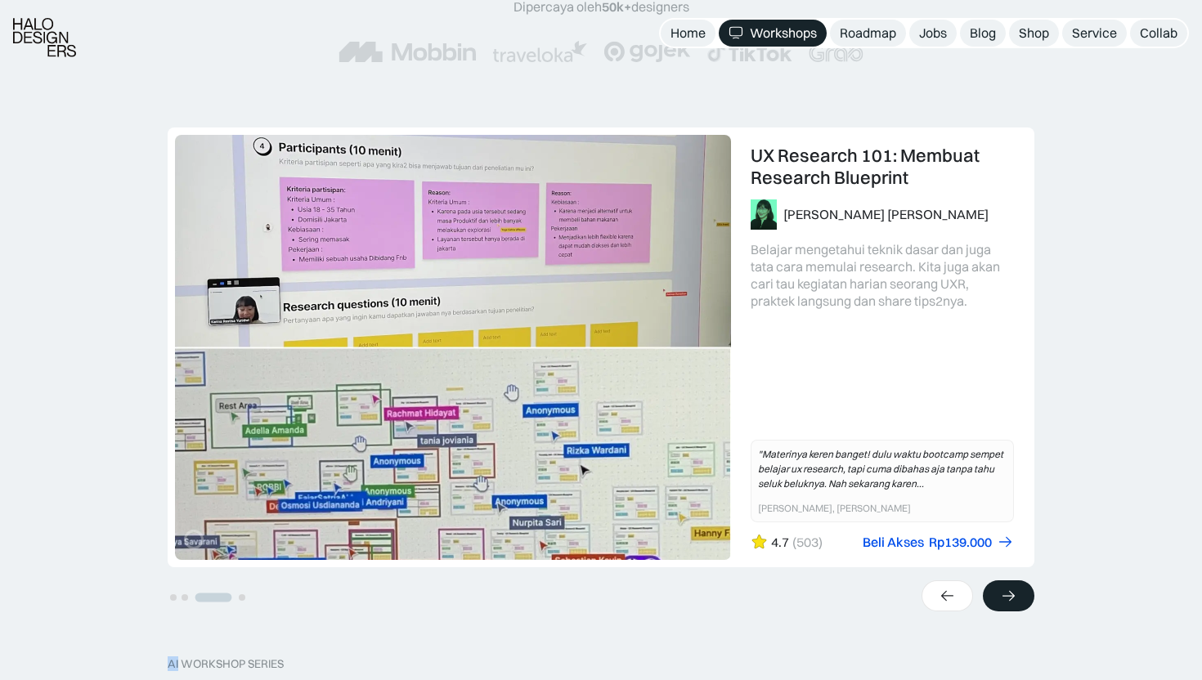
click at [1000, 597] on icon at bounding box center [1008, 596] width 17 height 16
